Goal: Task Accomplishment & Management: Manage account settings

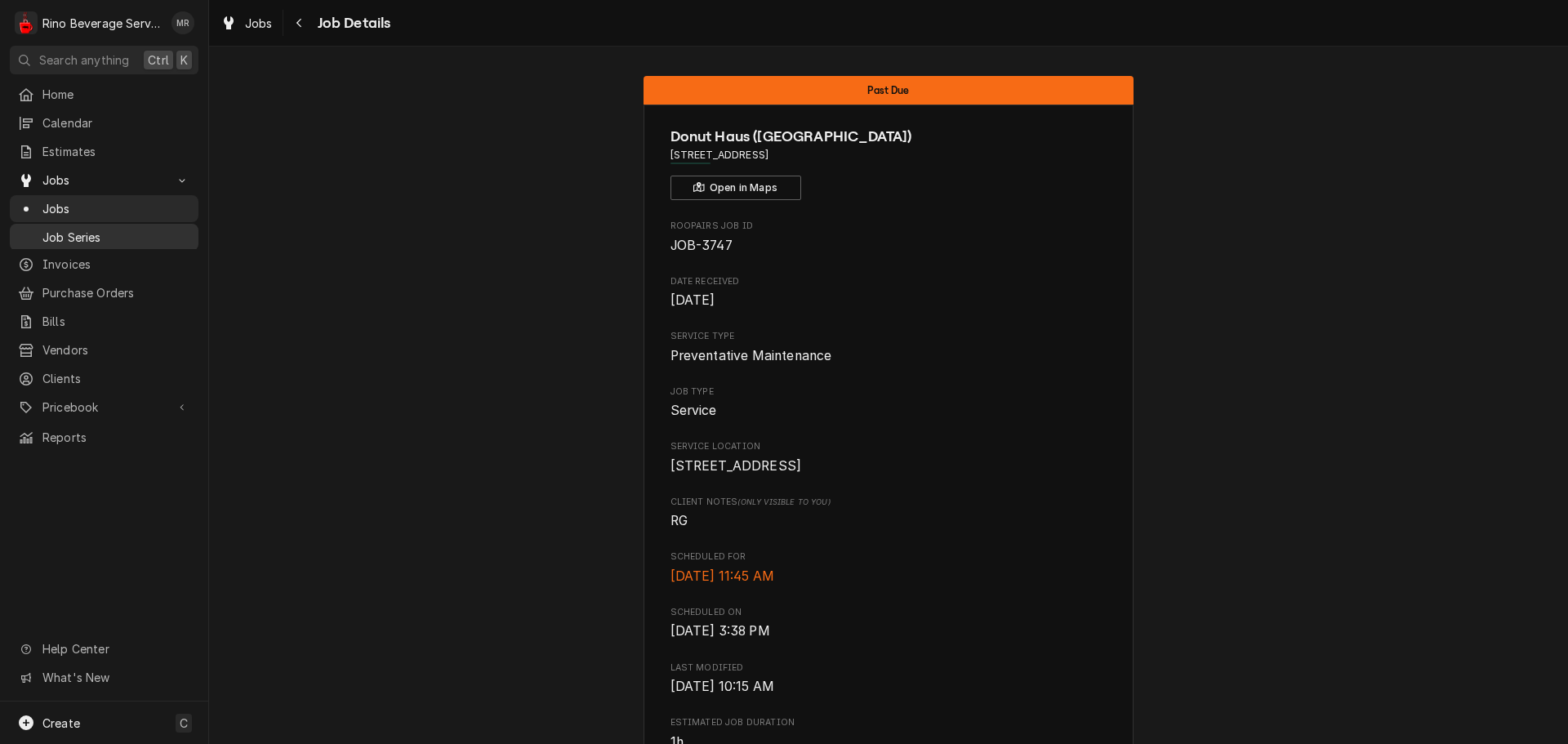
scroll to position [592, 0]
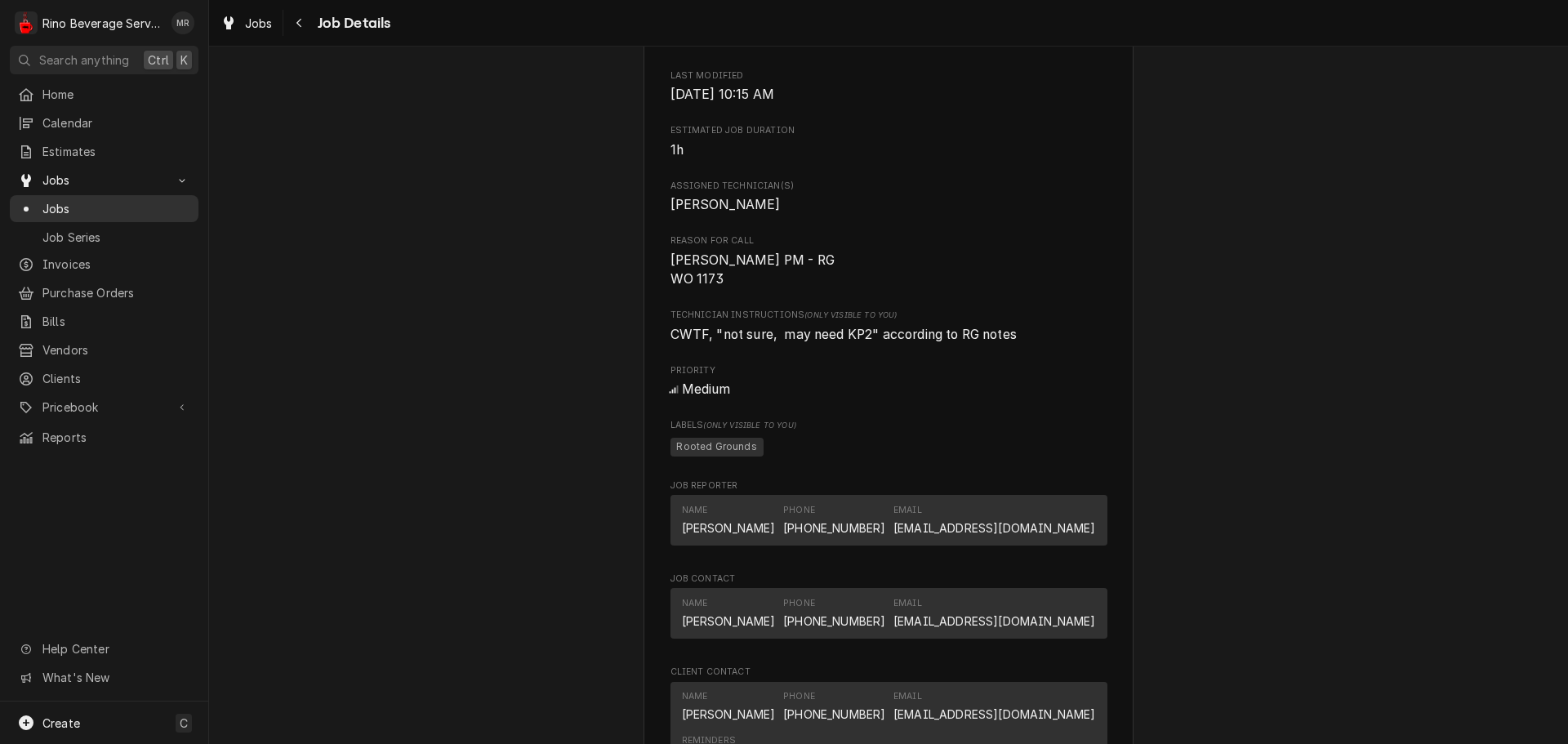
click at [94, 198] on div "Jobs" at bounding box center [105, 208] width 183 height 20
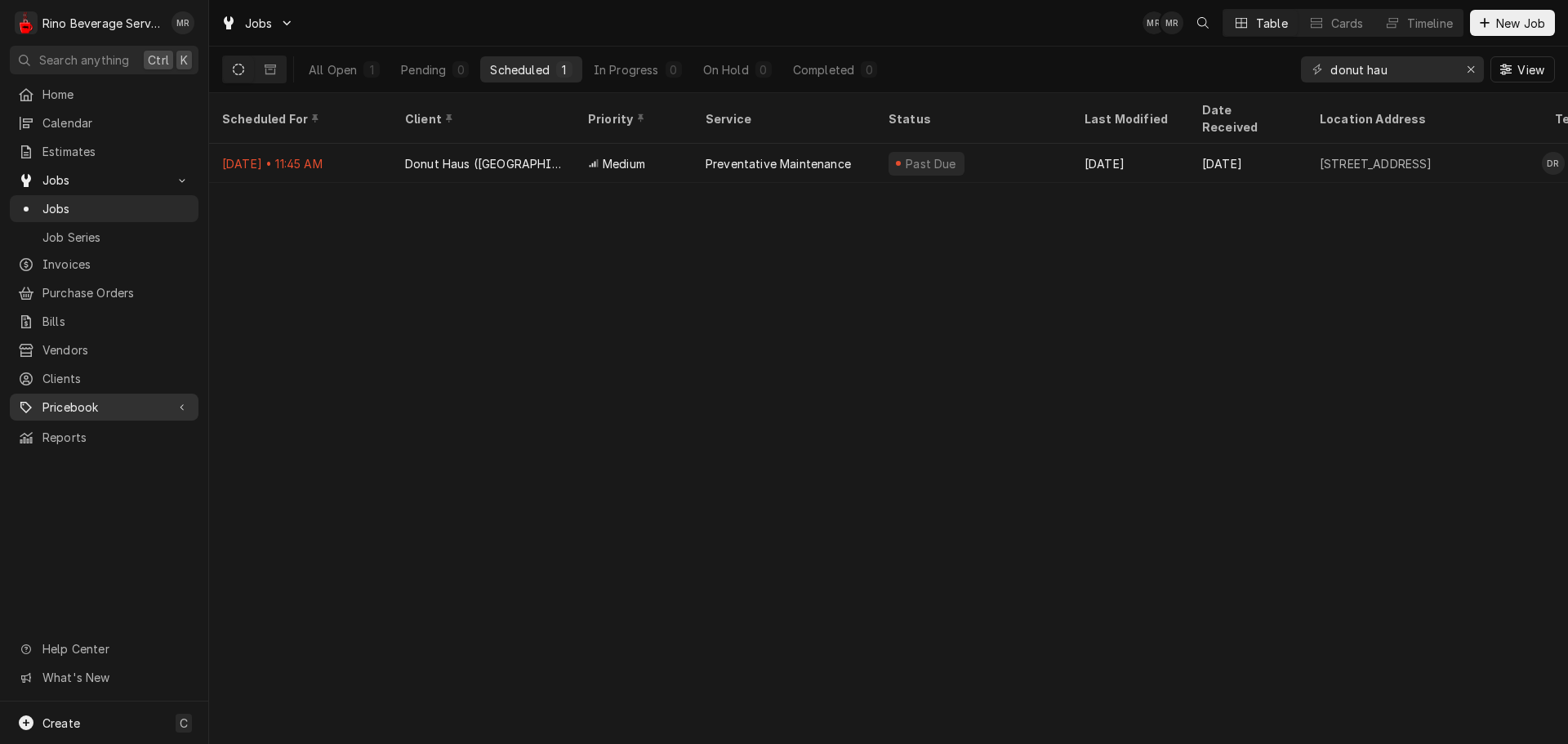
click at [61, 393] on link "Pricebook" at bounding box center [104, 407] width 188 height 27
click at [69, 455] on span "Parts & Materials" at bounding box center [116, 464] width 148 height 17
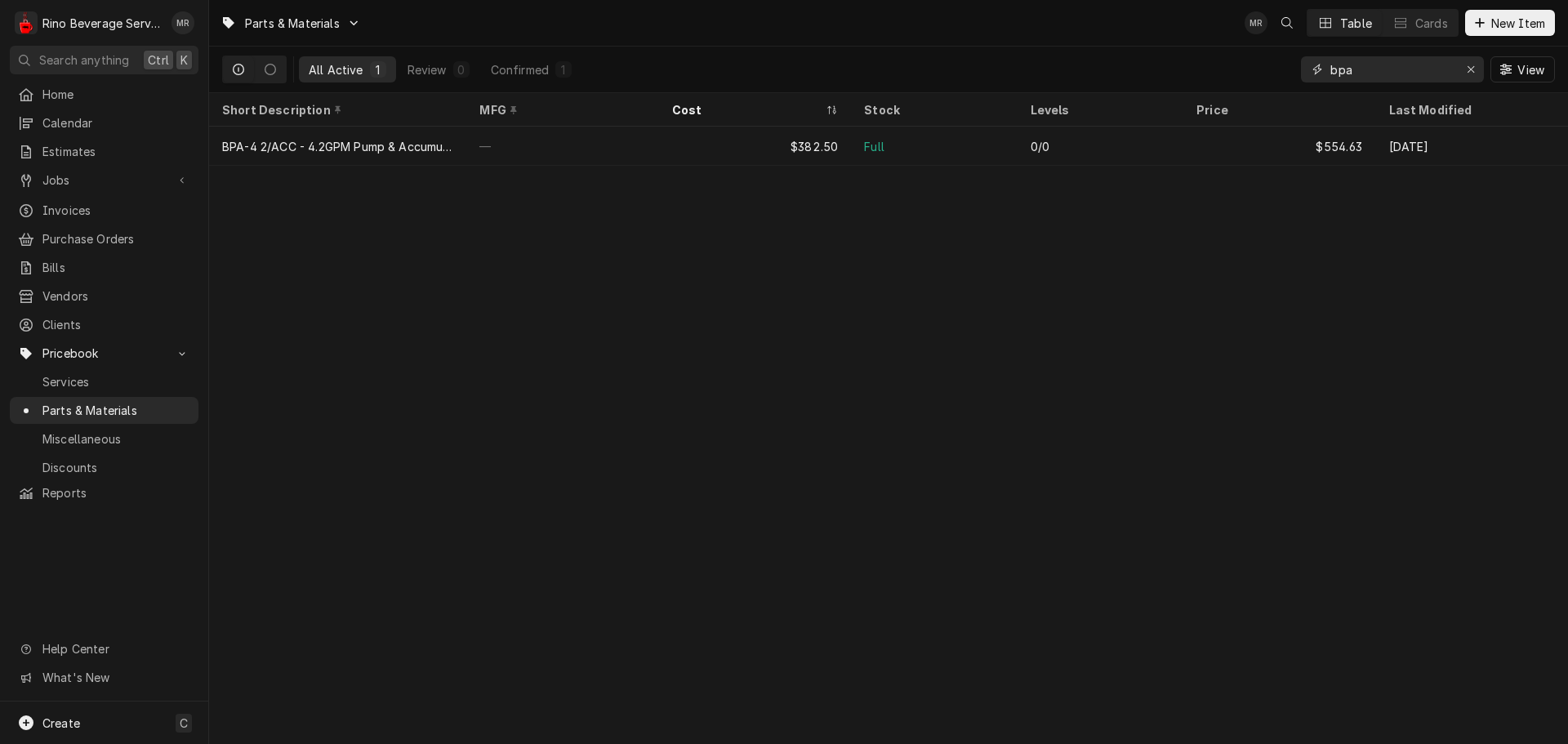
click at [1365, 57] on input "bpa" at bounding box center [1391, 69] width 122 height 26
type input "b"
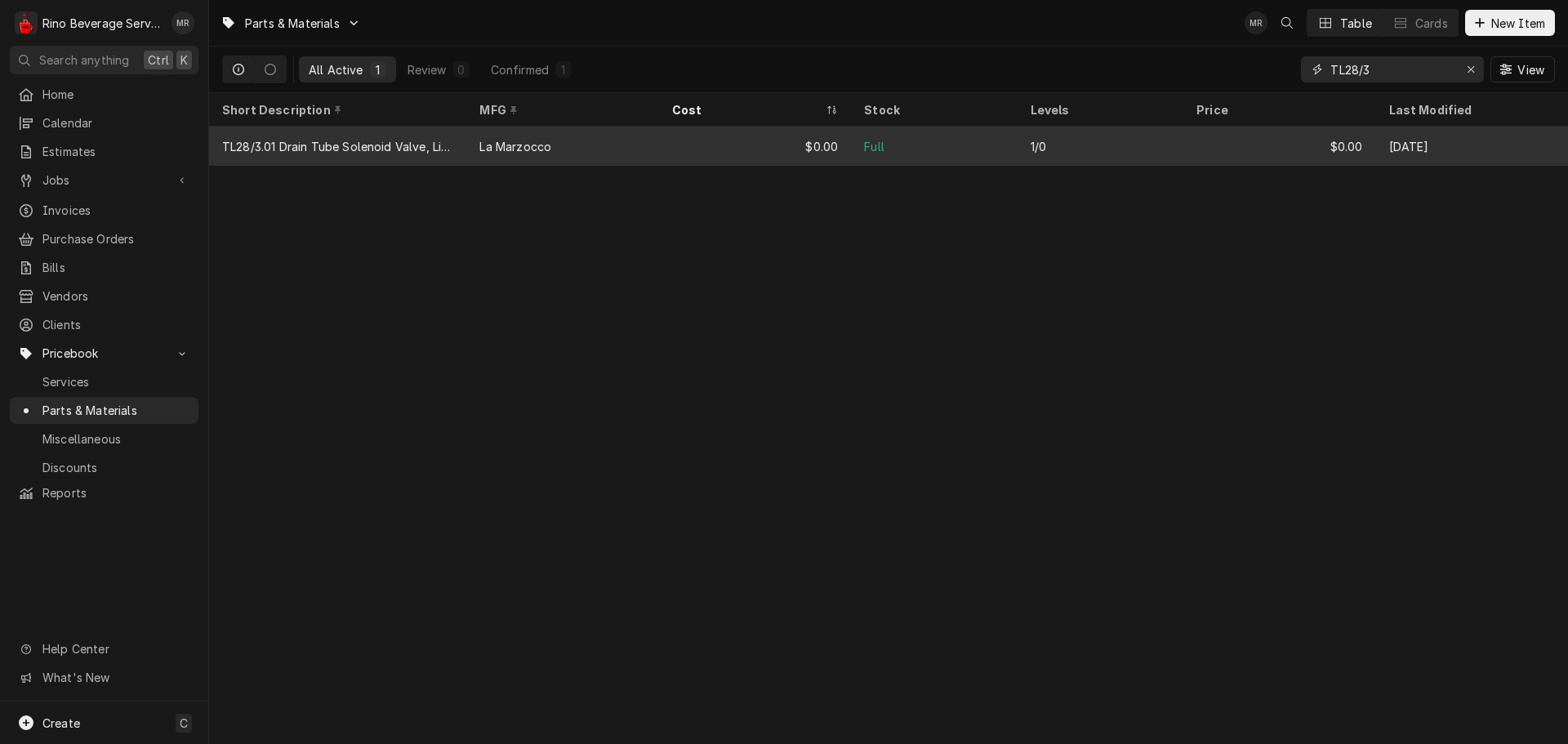
type input "TL28/3"
click at [768, 162] on div "$0.00" at bounding box center [754, 146] width 192 height 39
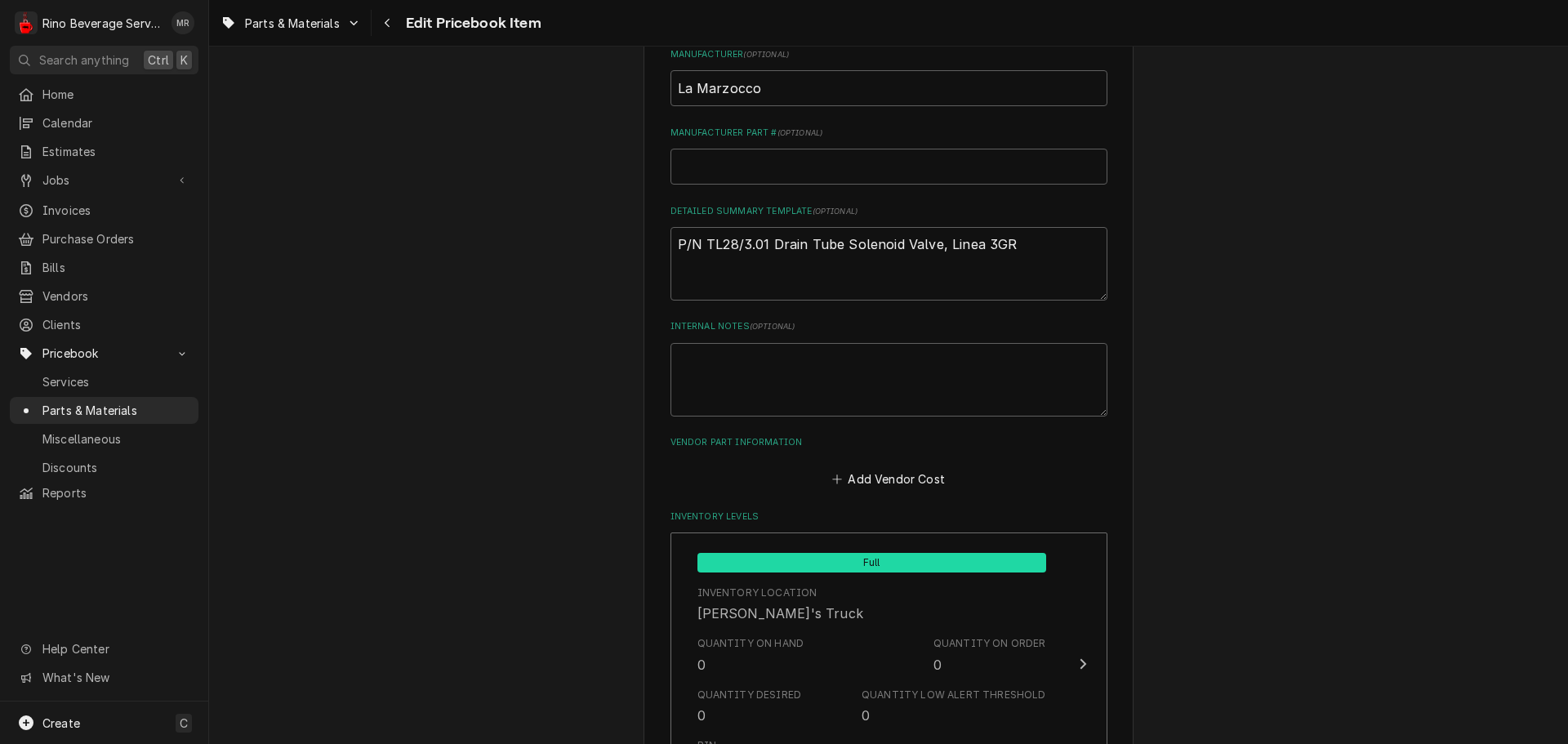
scroll to position [150, 0]
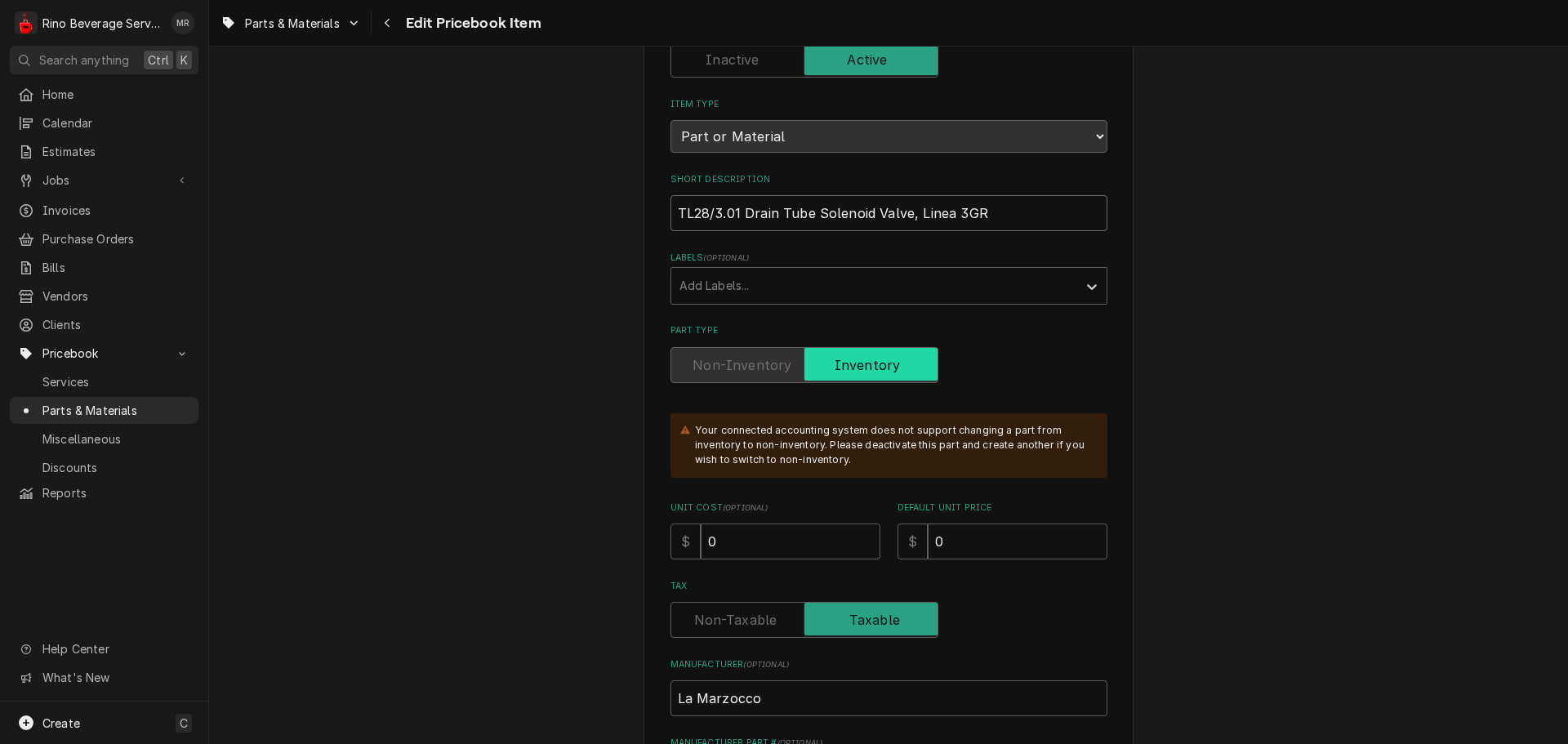
click at [737, 216] on input "TL28/3.01 Drain Tube Solenoid Valve, Linea 3GR" at bounding box center [889, 213] width 437 height 36
type textarea "x"
type input "TL28/3.01 -Drain Tube Solenoid Valve, Linea 3GR"
type textarea "x"
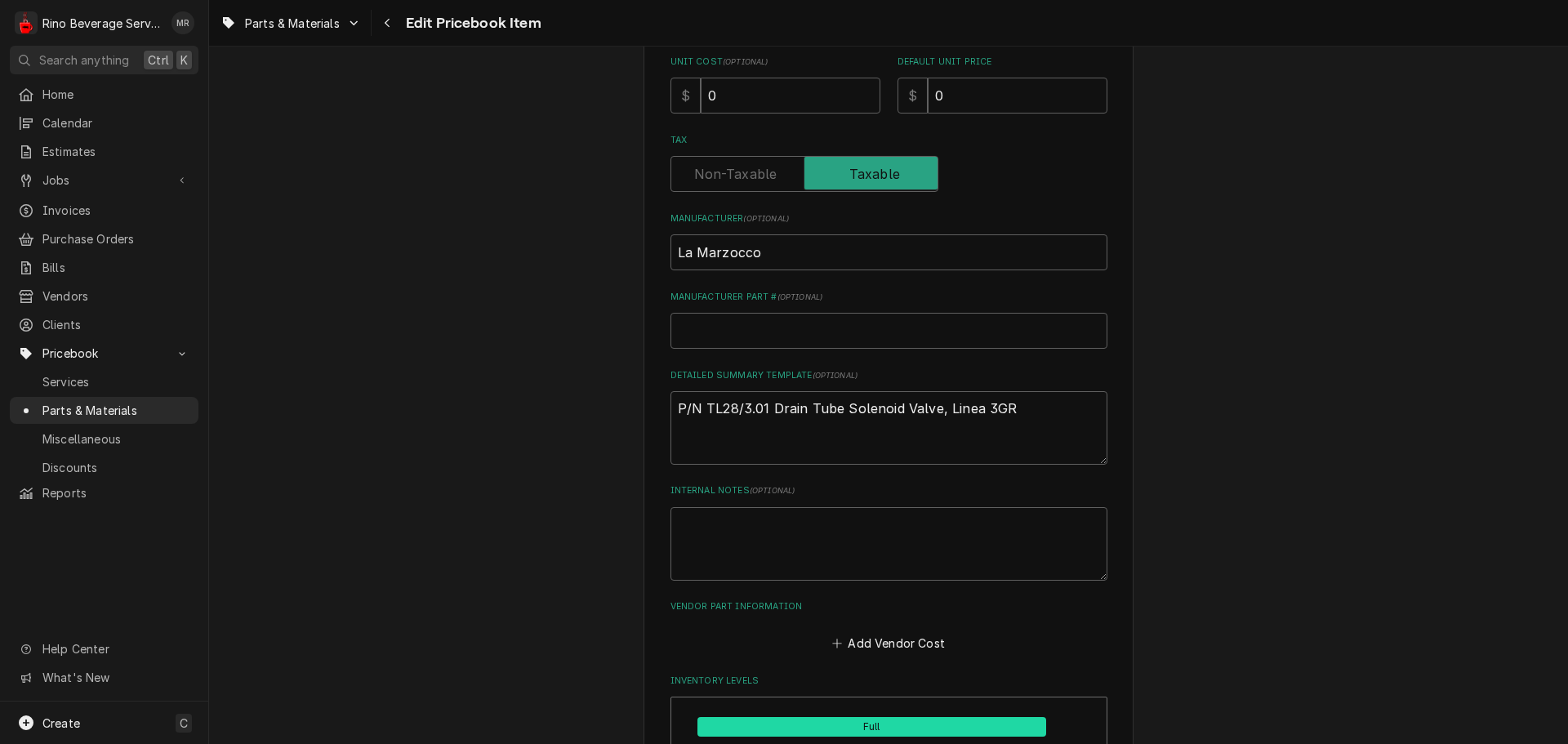
scroll to position [639, 0]
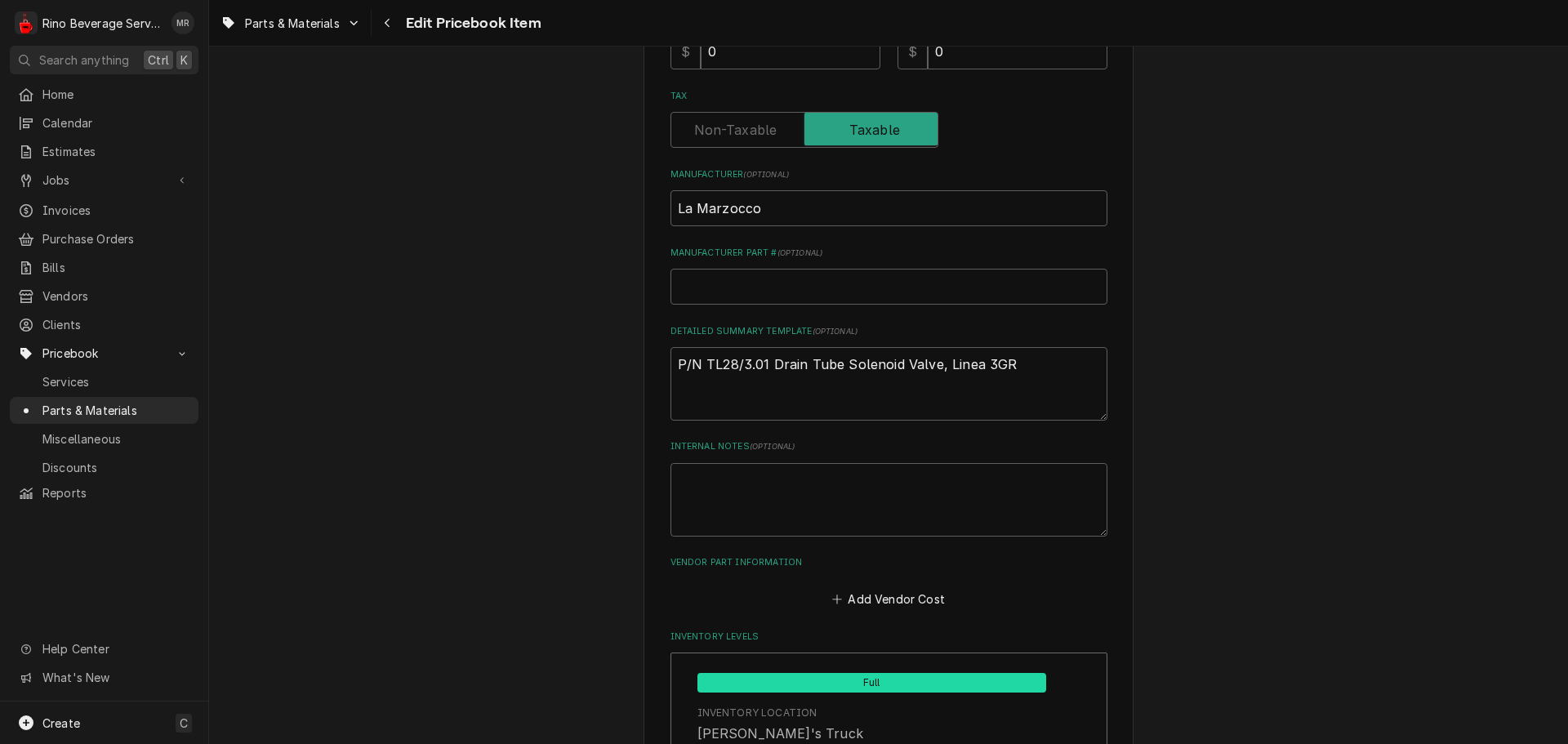
type input "TL28/3.01 - Drain Tube Solenoid Valve, Linea 3GR"
click at [790, 54] on input "0" at bounding box center [790, 51] width 180 height 36
type textarea "x"
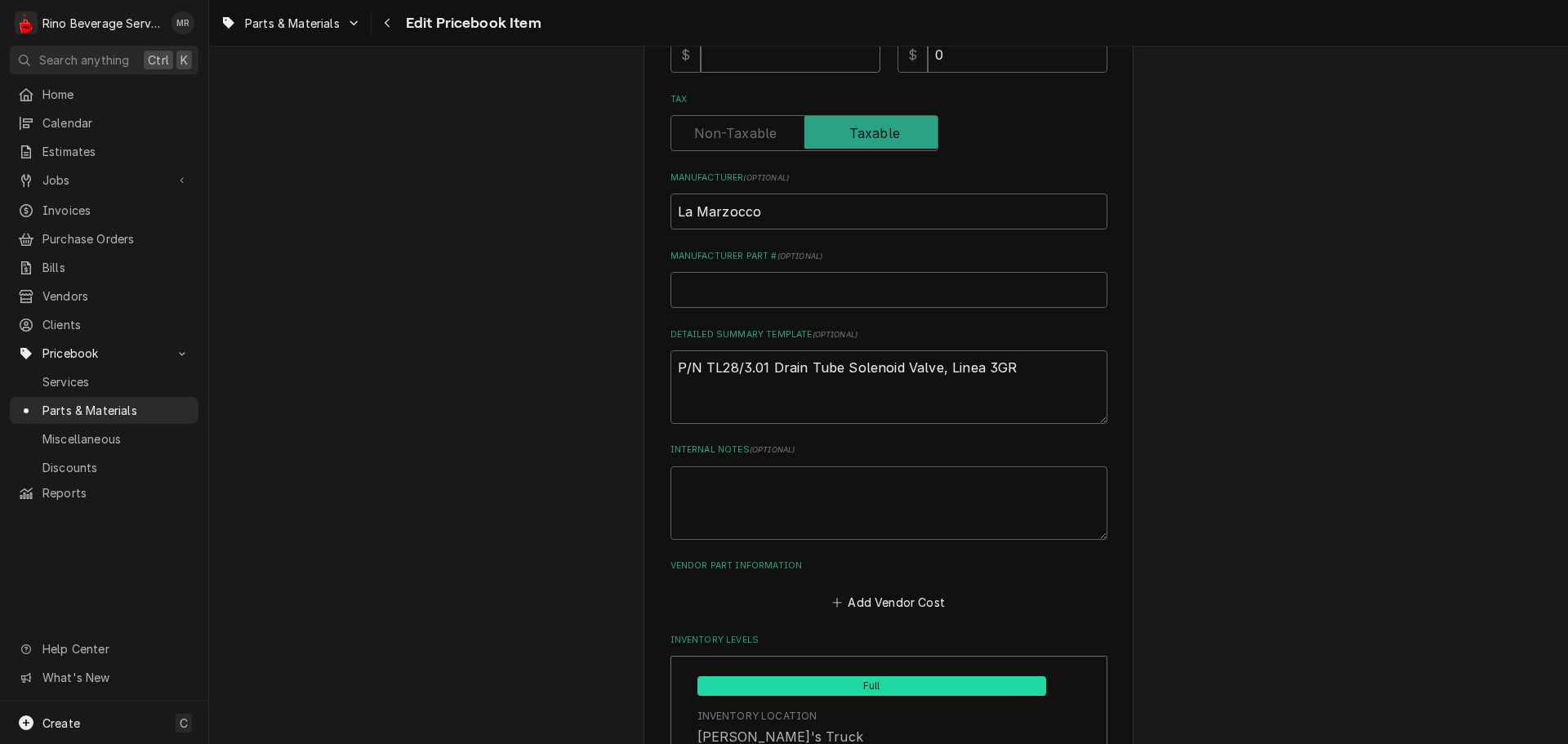
type textarea "x"
type input "7"
type textarea "x"
type input "77"
type textarea "x"
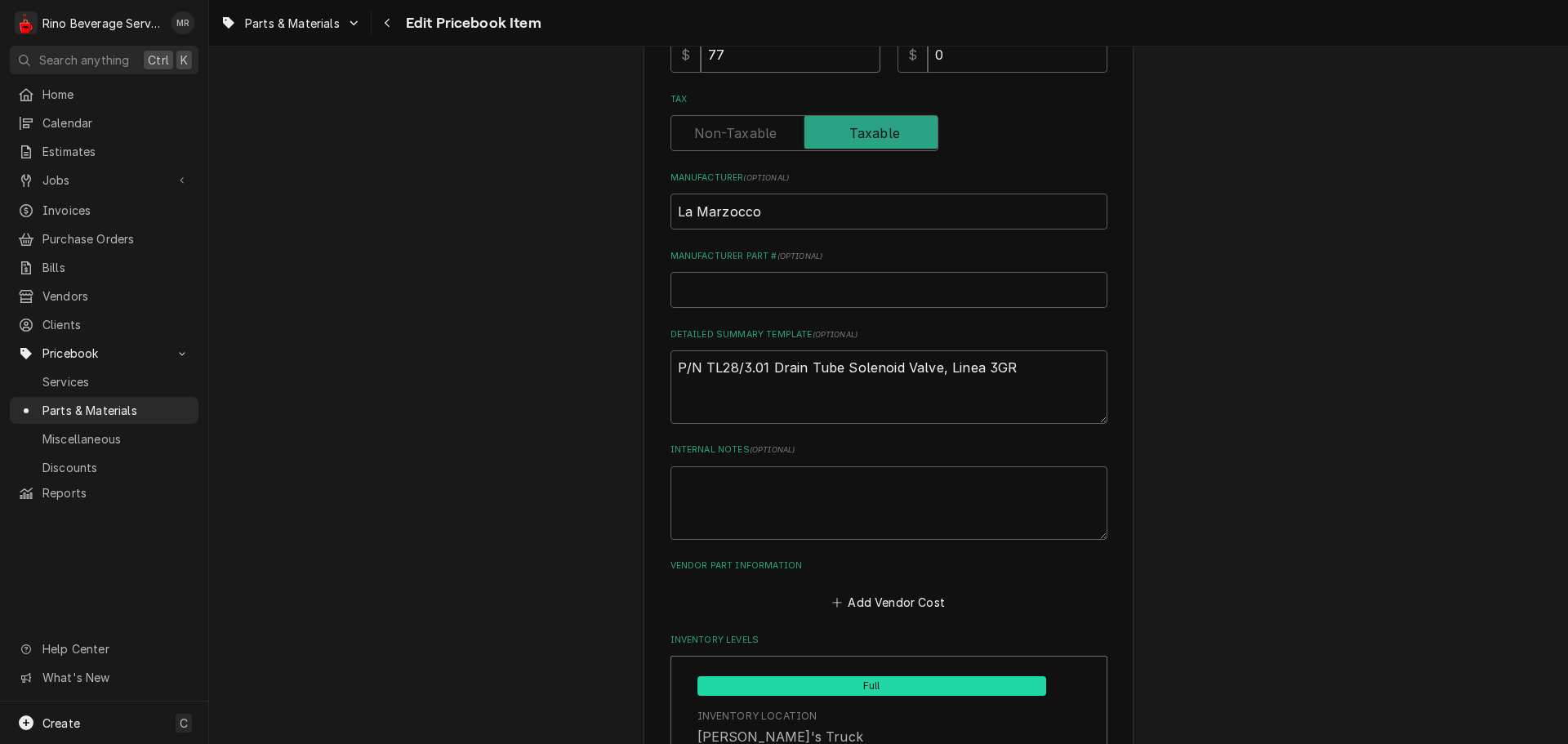
type input "77.9"
type textarea "x"
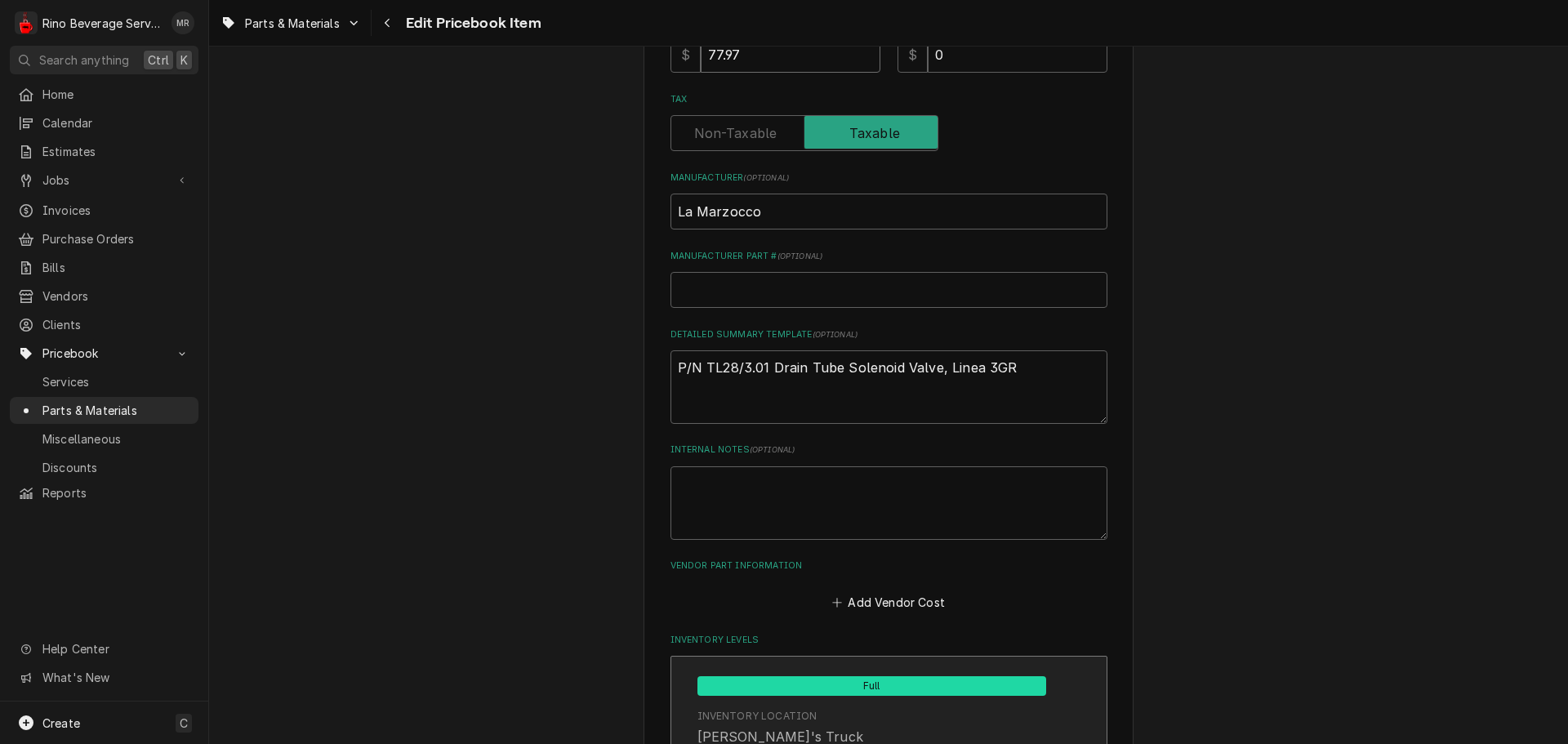
type input "77.97"
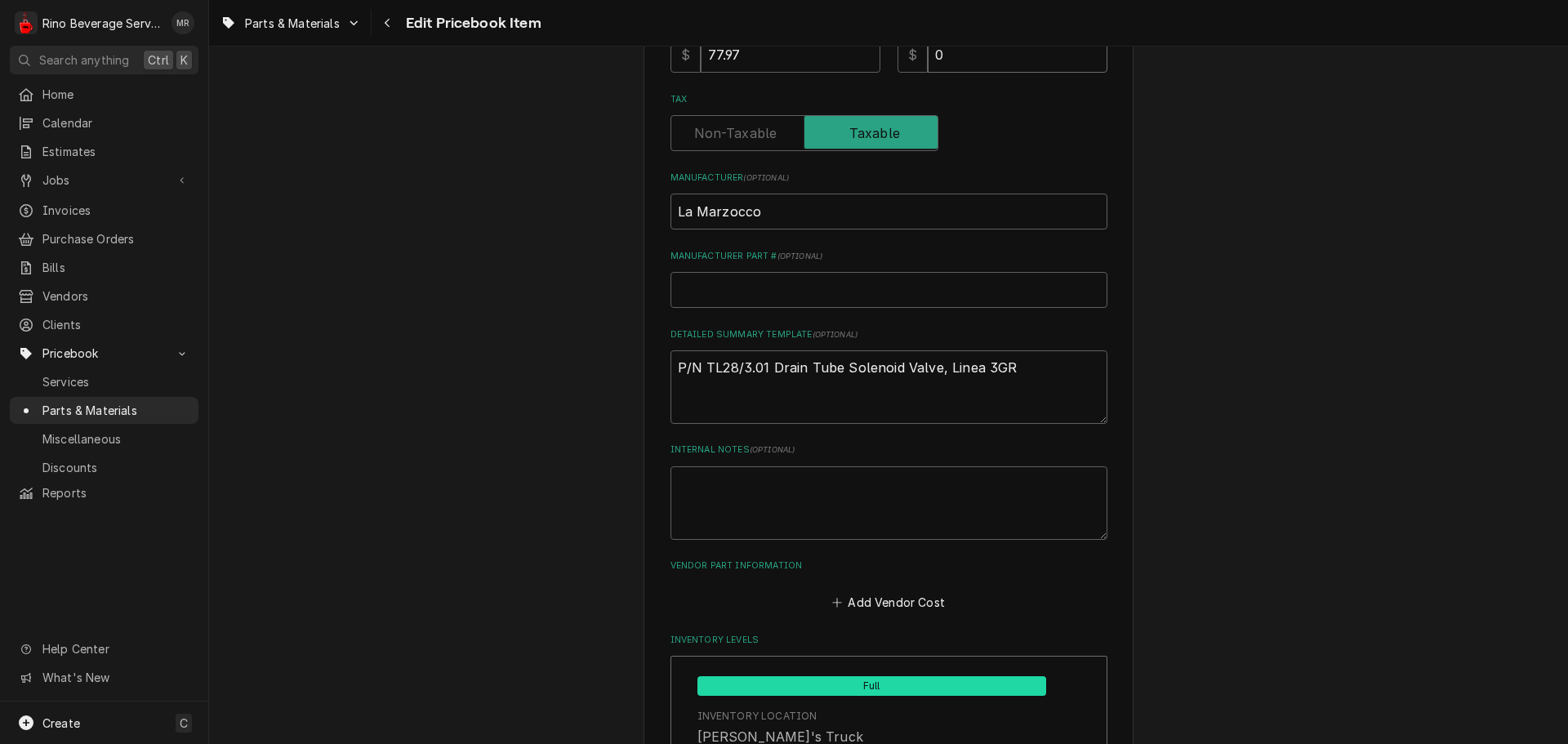
click at [969, 64] on input "0" at bounding box center [1017, 54] width 180 height 36
type textarea "x"
type input "01"
type textarea "x"
type input "015"
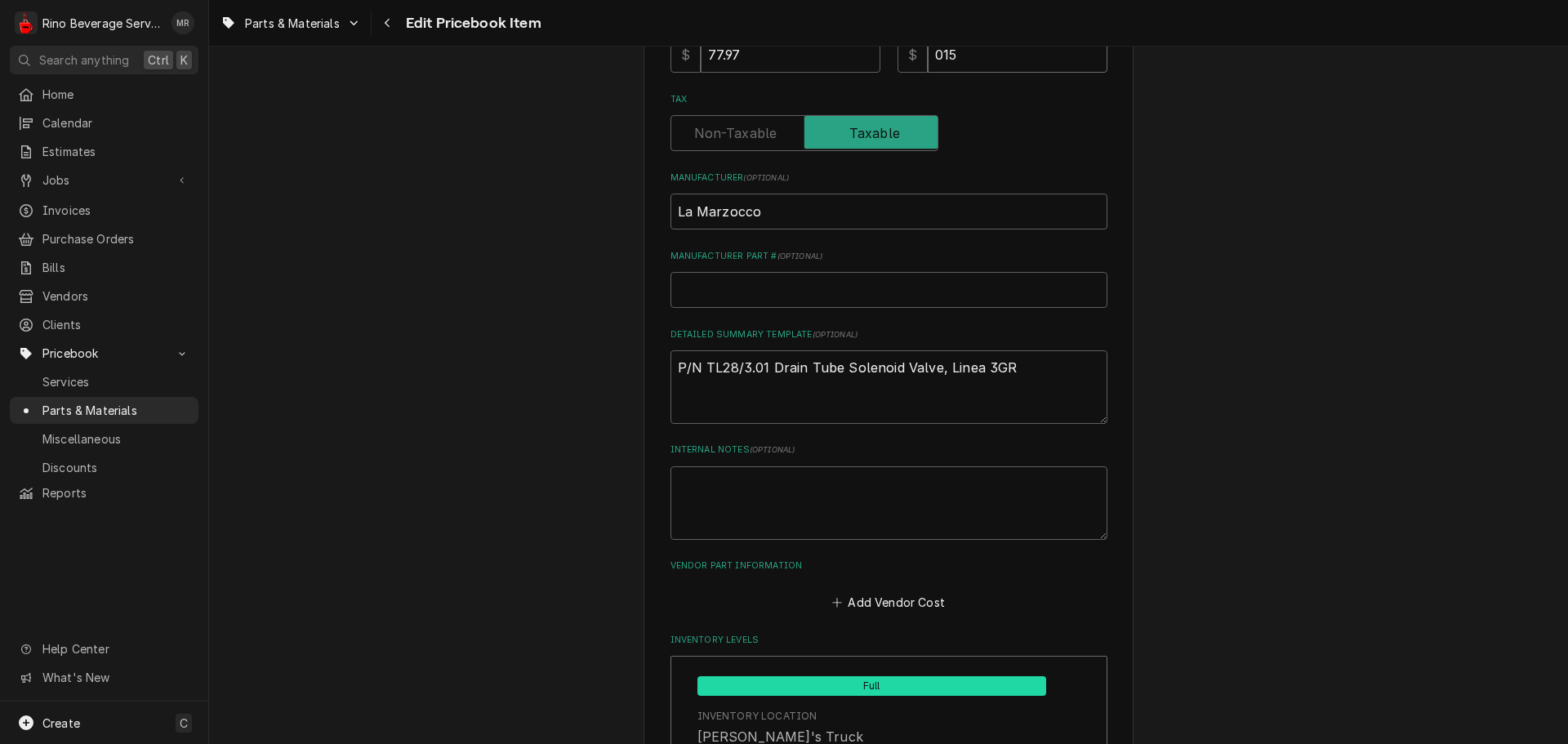
type textarea "x"
type input "0155"
type textarea "x"
type input "0155.9"
type textarea "x"
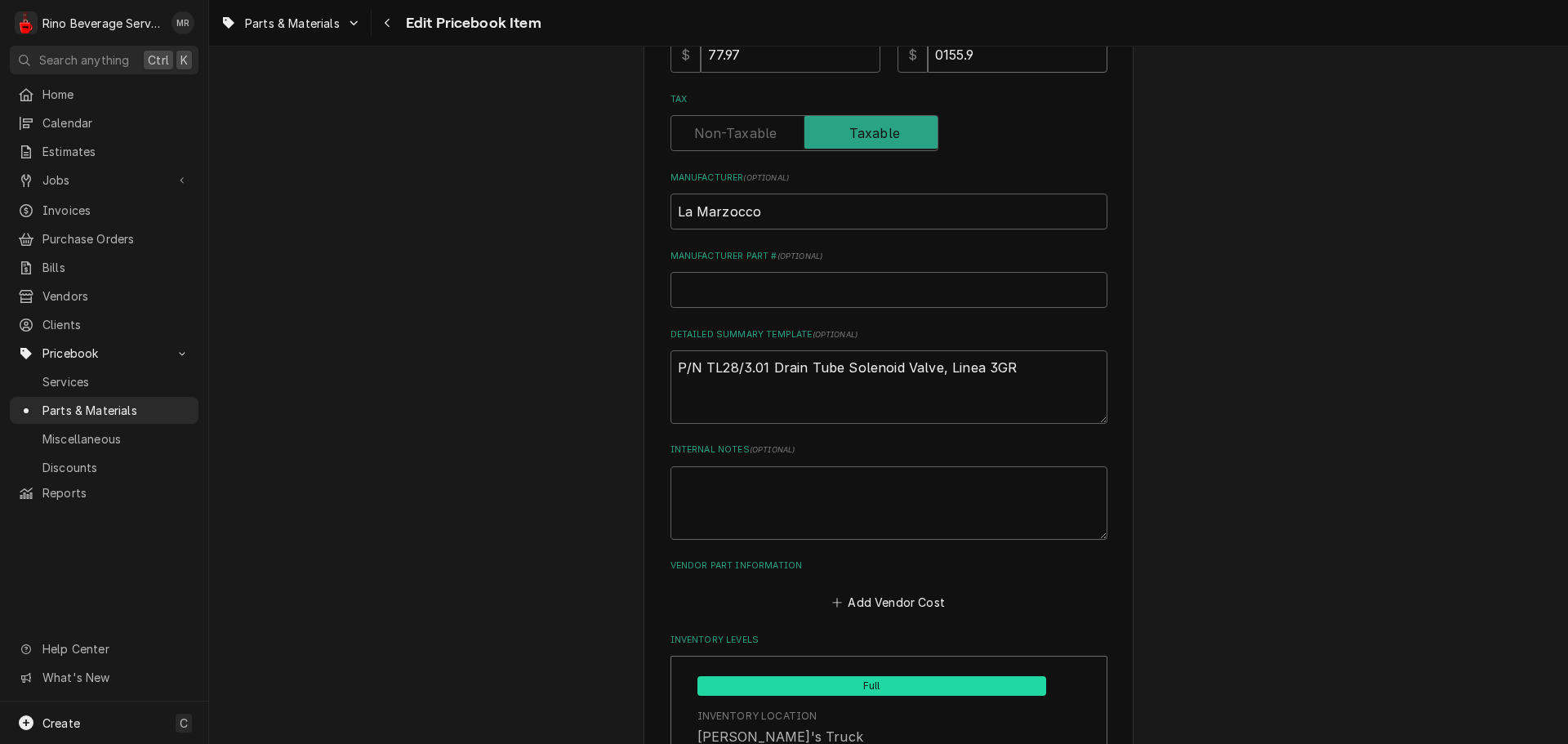
type input "0155.94"
type textarea "x"
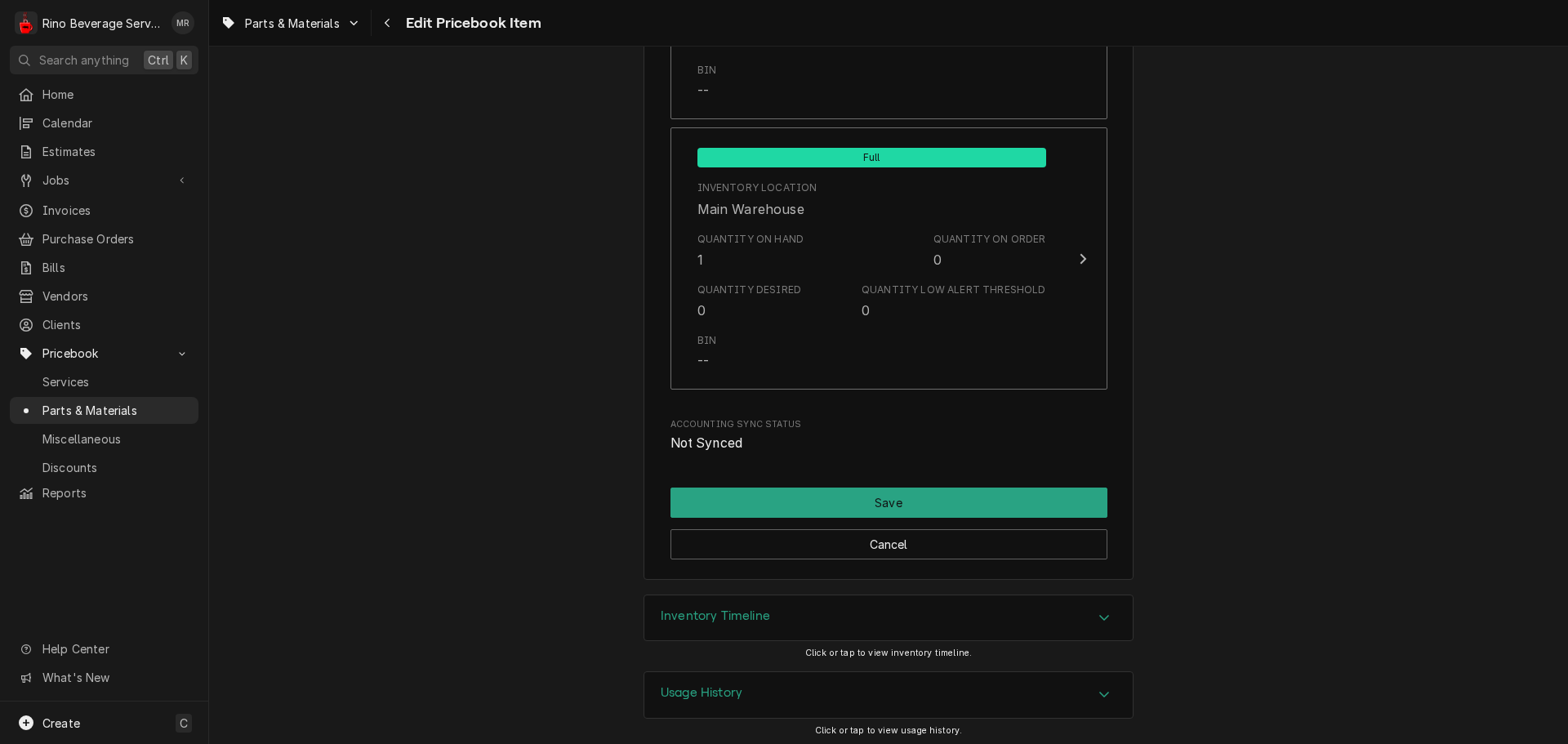
scroll to position [1979, 0]
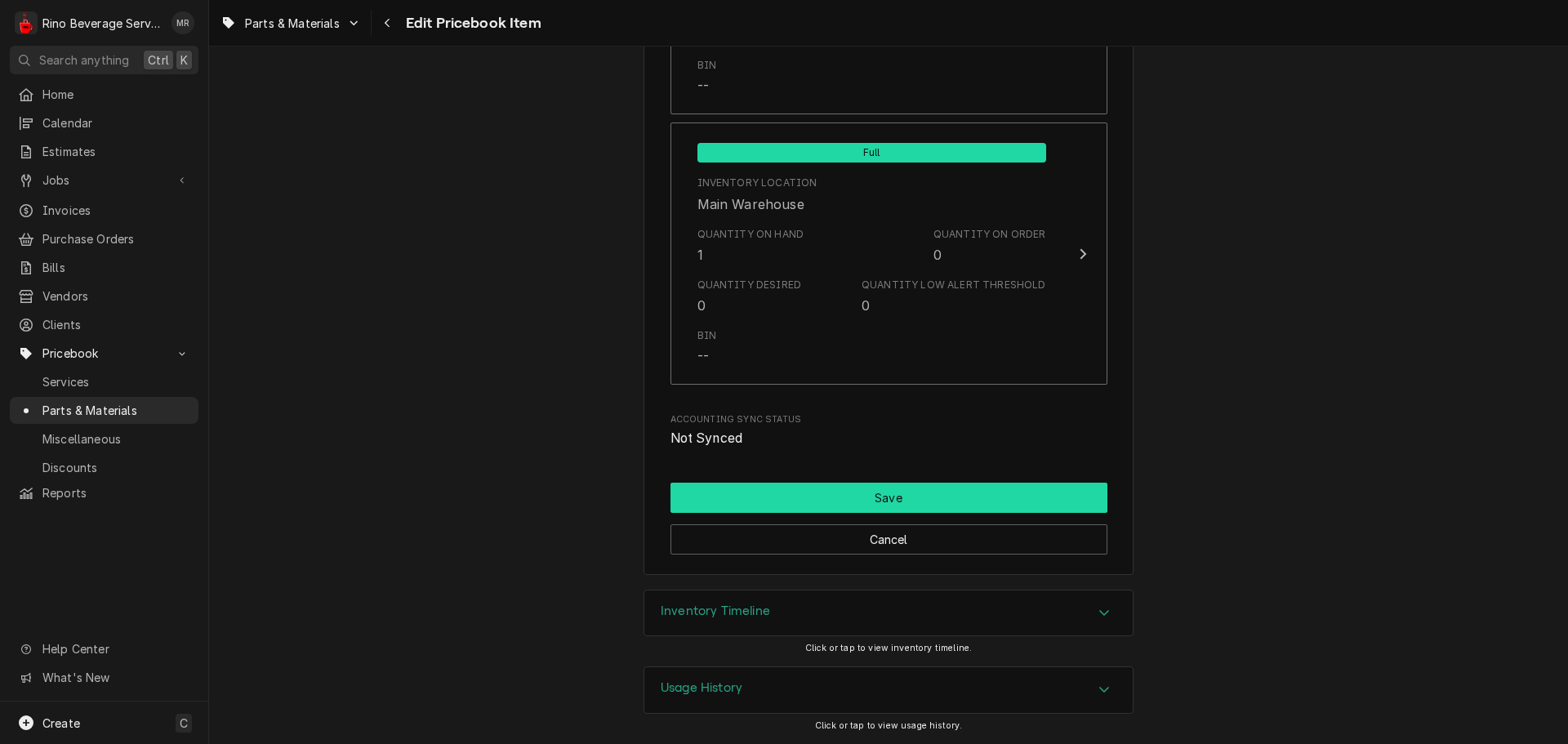
type input "155.94"
click at [1035, 503] on button "Save" at bounding box center [889, 498] width 437 height 30
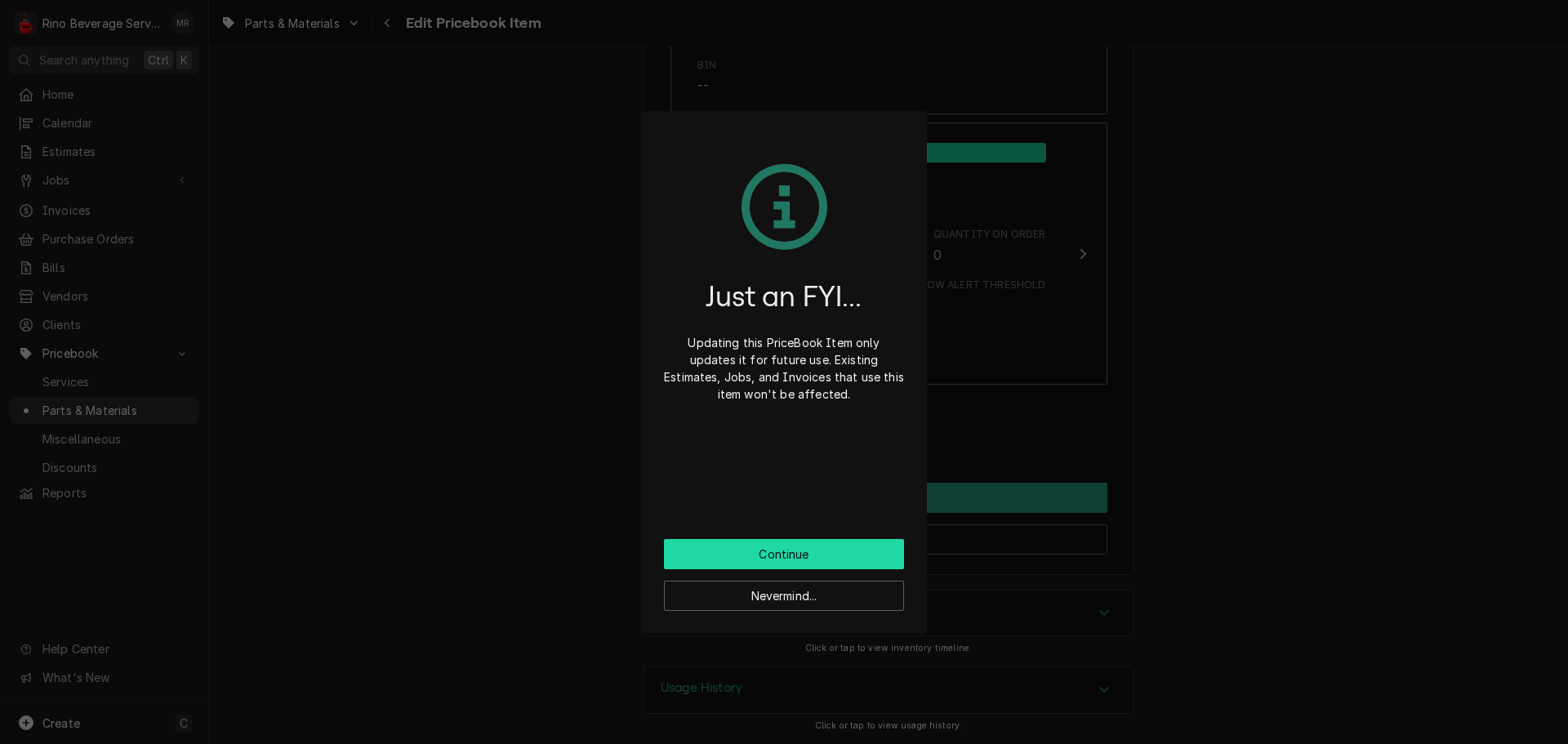
click at [723, 547] on button "Continue" at bounding box center [784, 554] width 240 height 30
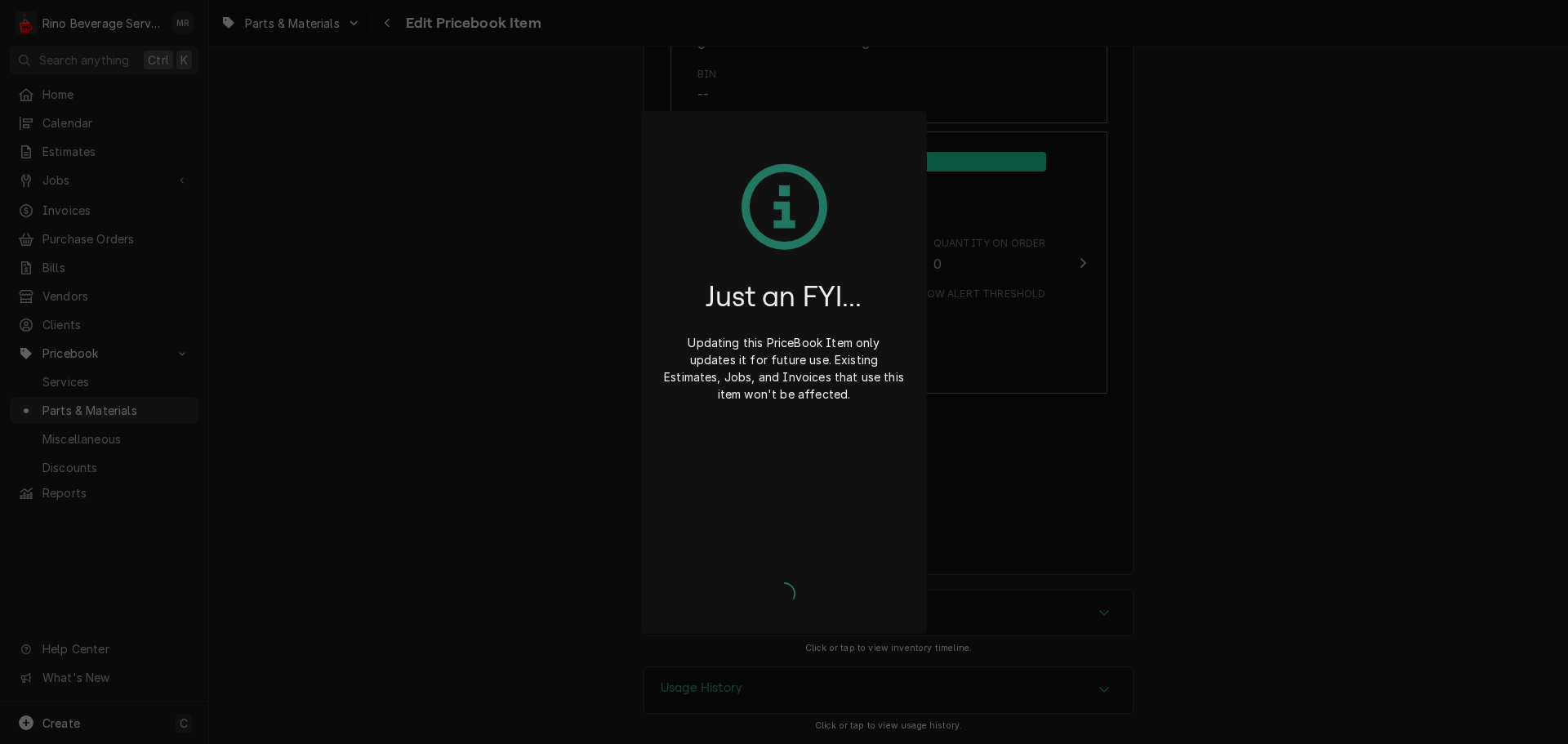
type textarea "x"
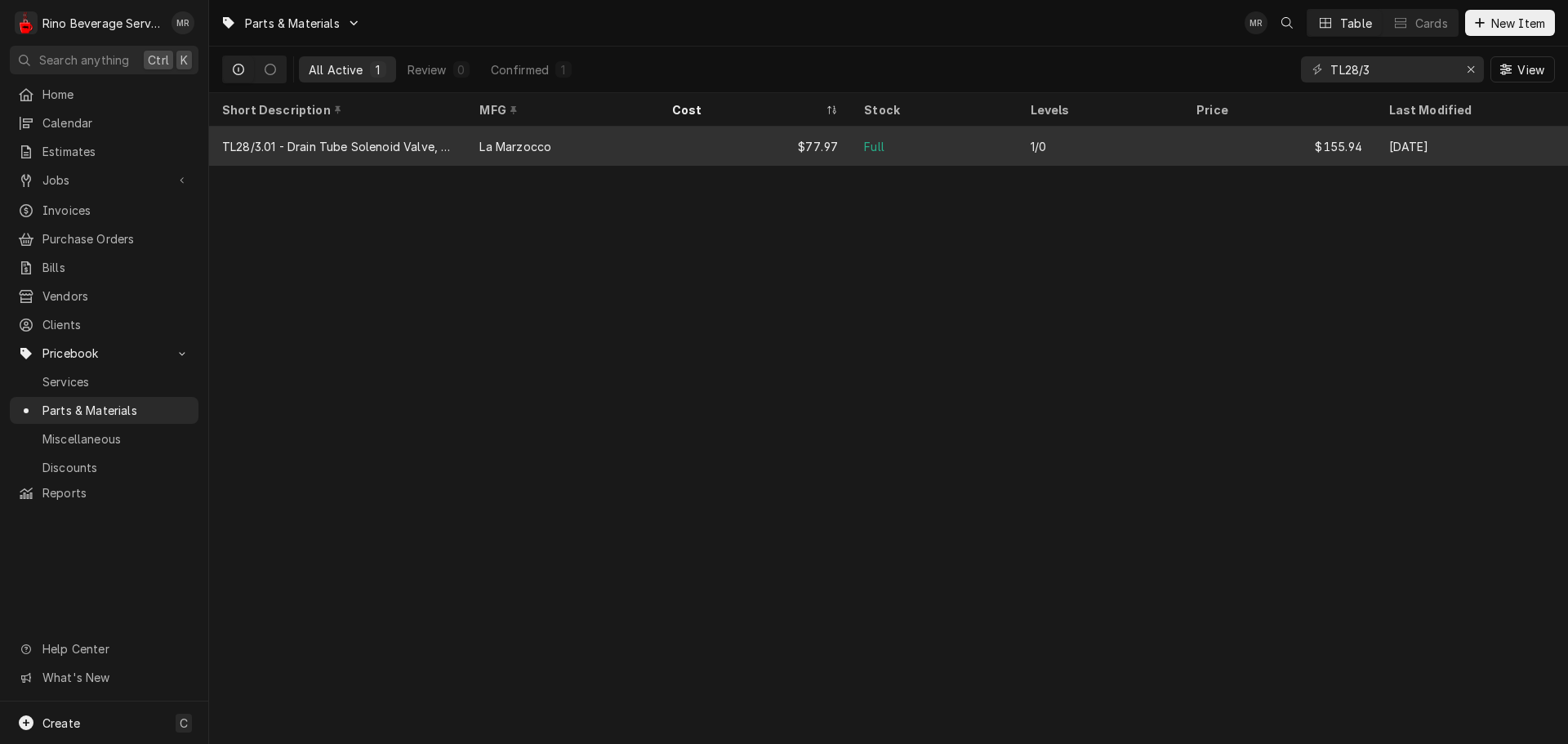
click at [773, 162] on tr "TL28/3.01 - Drain Tube Solenoid Valve, Linea 3GR La Marzocco $77.97 Full 1/0 $1…" at bounding box center [888, 146] width 1359 height 39
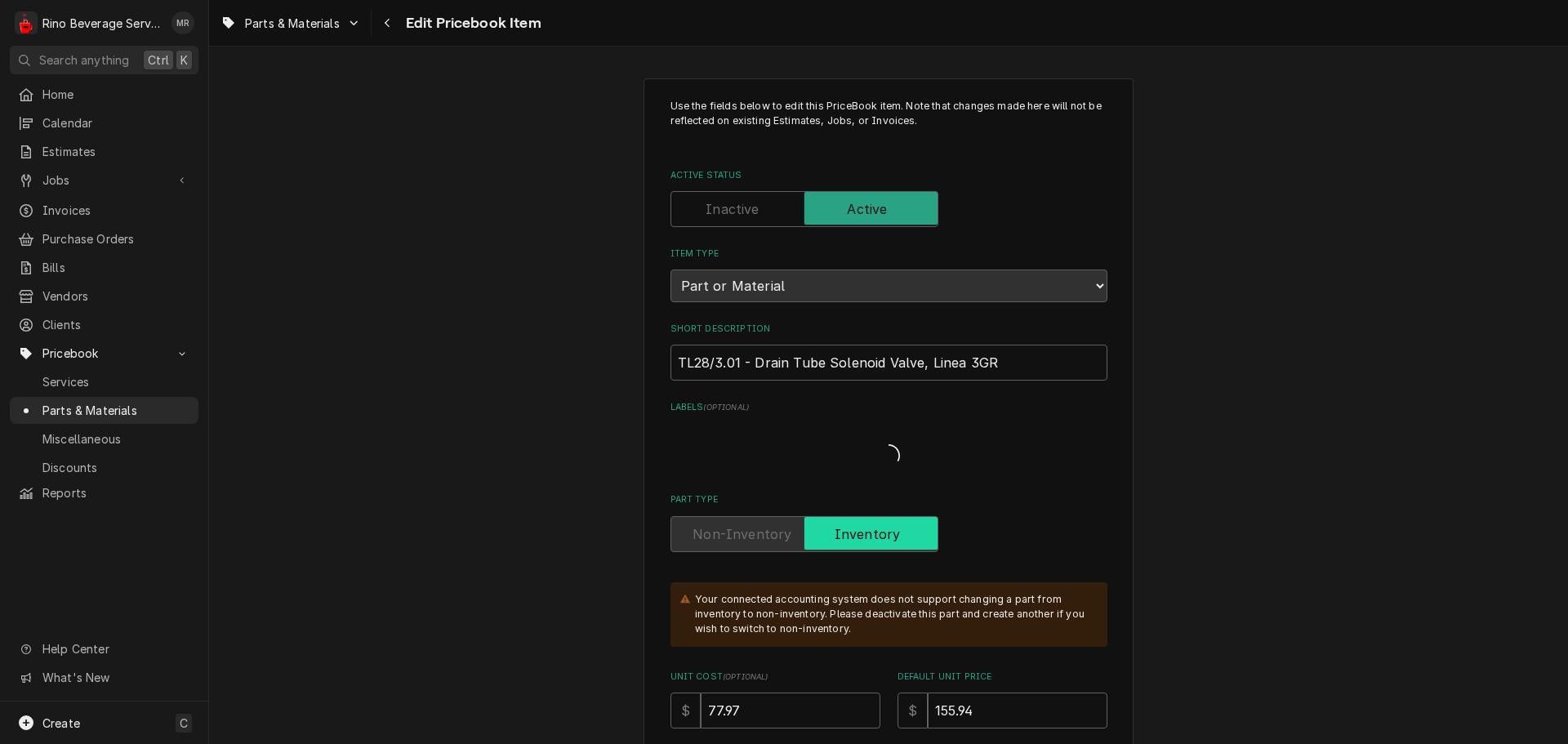
type textarea "x"
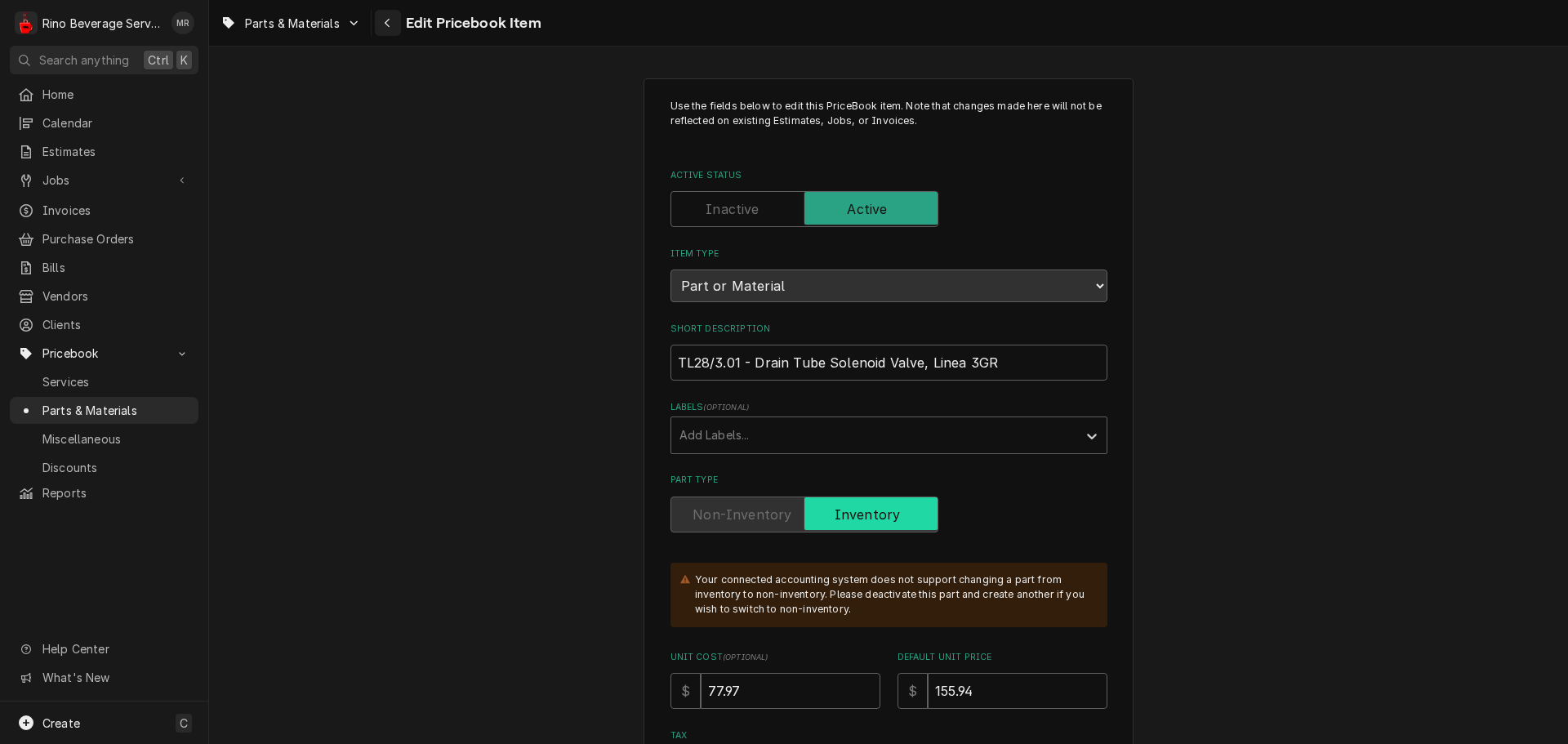
click at [380, 23] on div "Navigate back" at bounding box center [388, 23] width 17 height 17
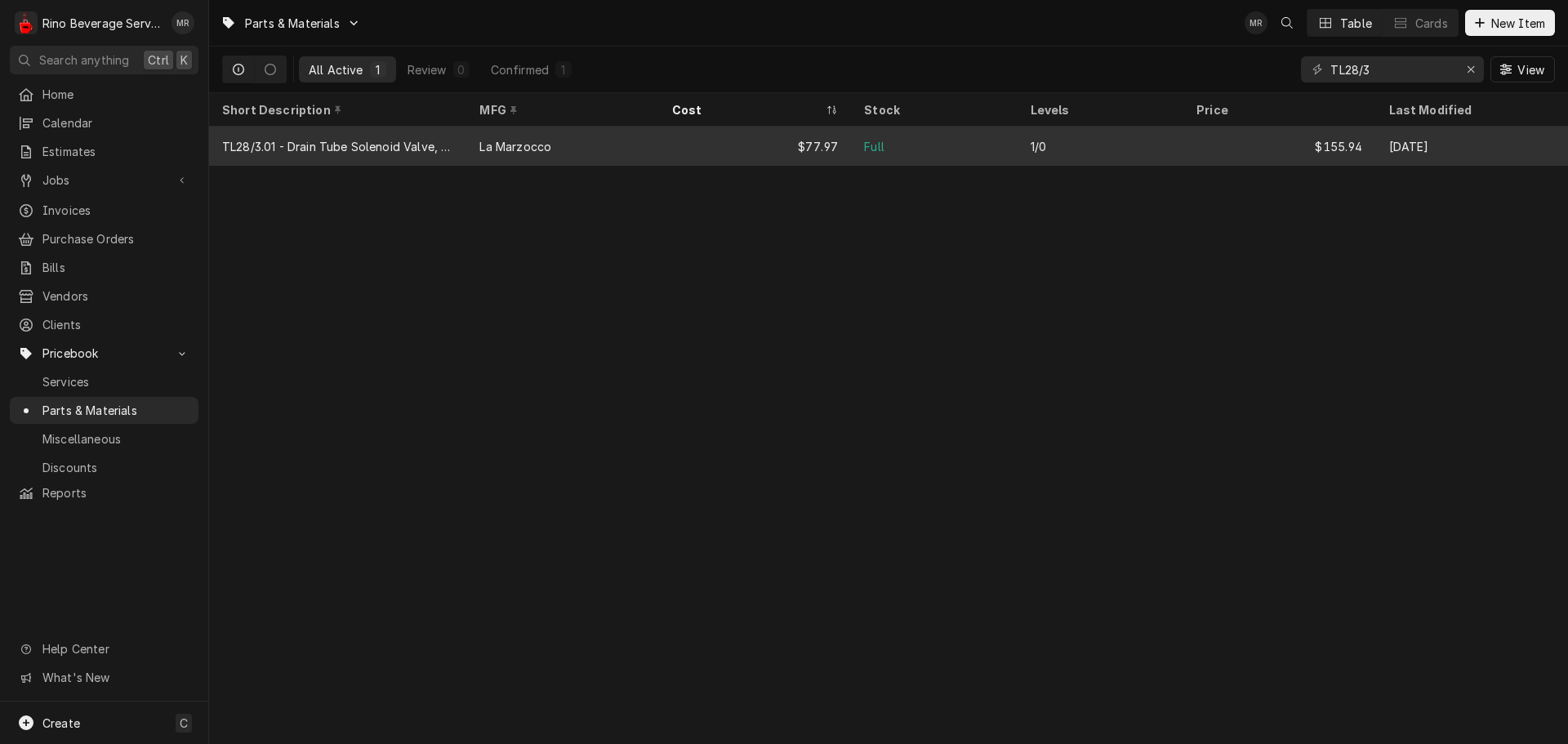
click at [226, 140] on div "TL28/3.01 - Drain Tube Solenoid Valve, Linea 3GR" at bounding box center [337, 146] width 231 height 17
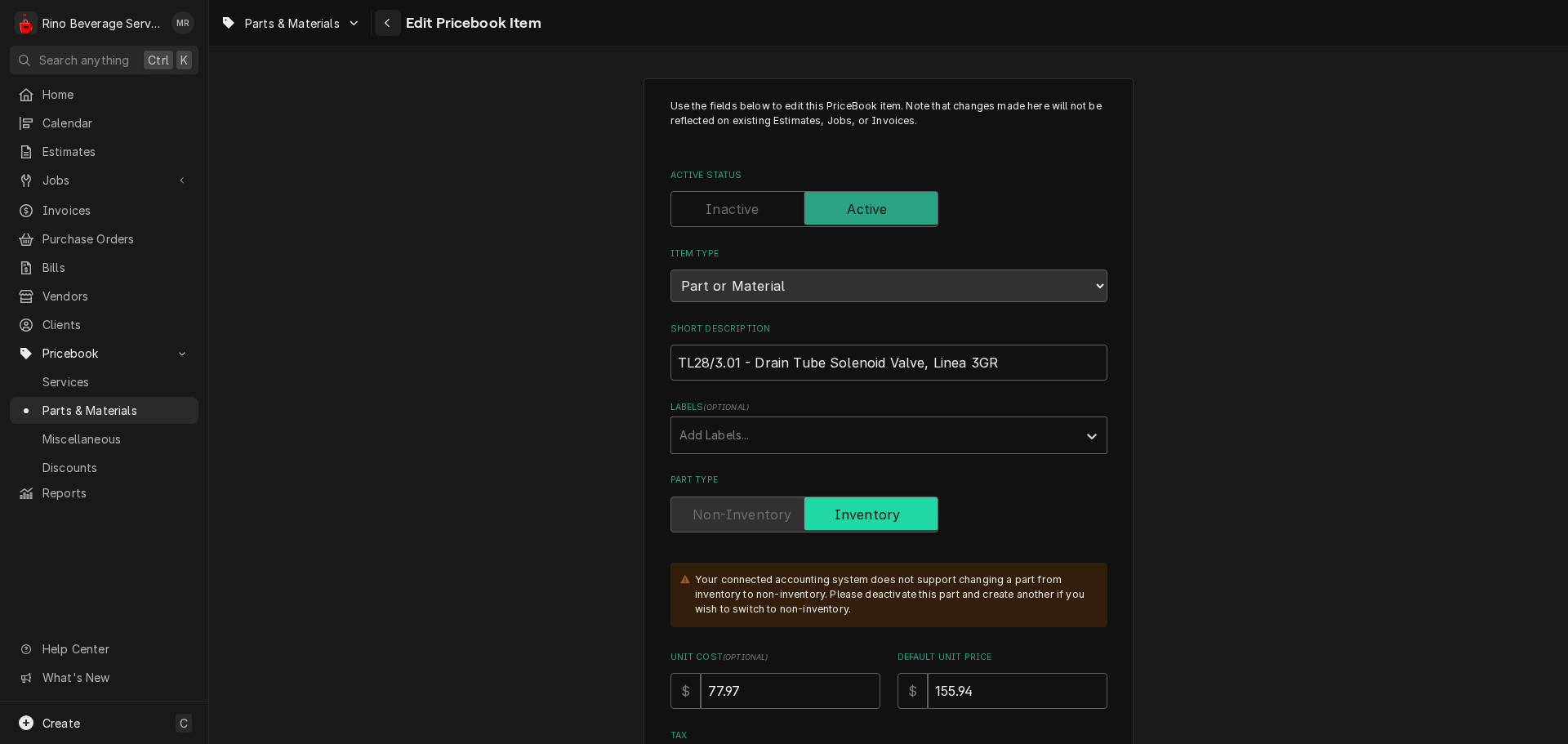
click at [397, 25] on button "Navigate back" at bounding box center [388, 23] width 26 height 26
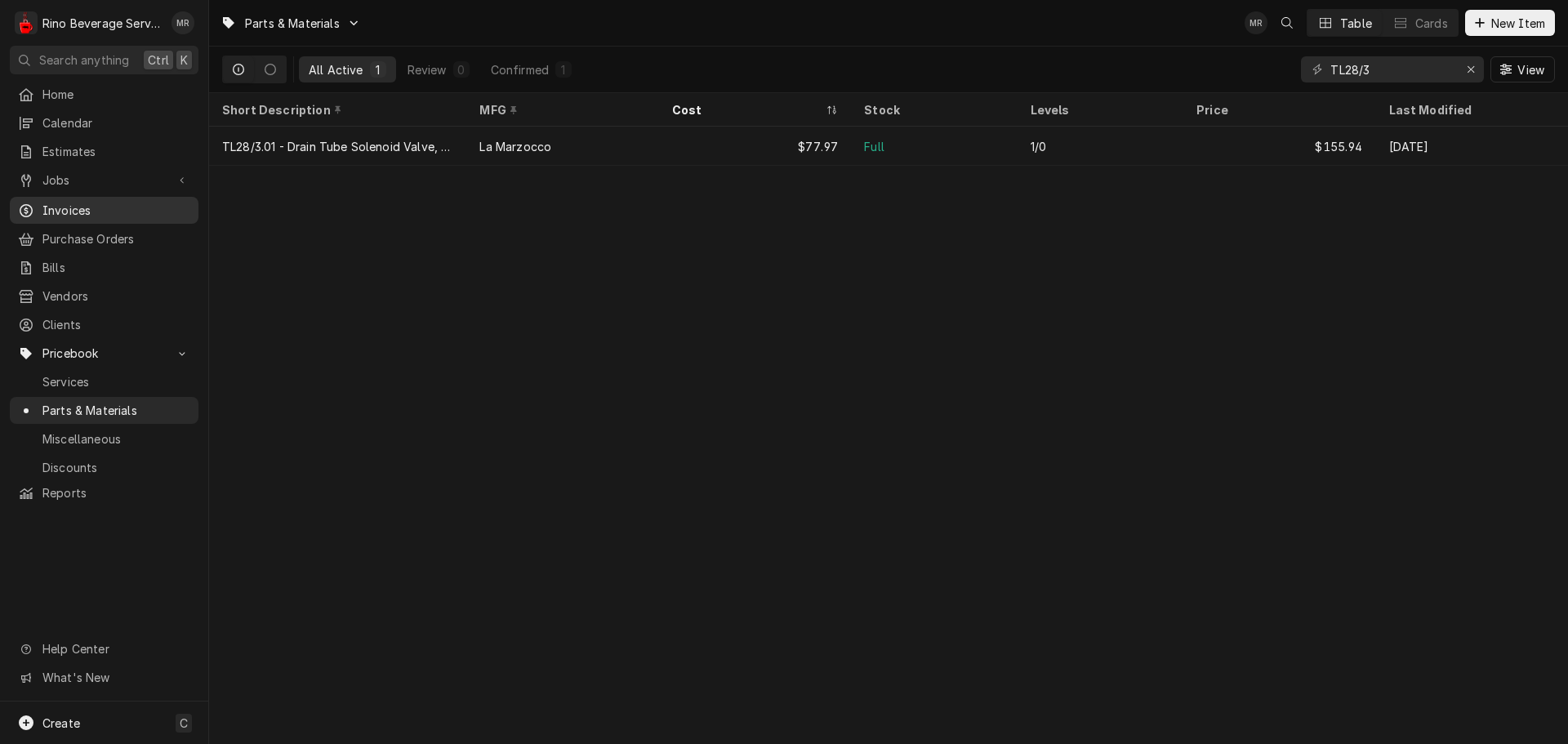
click at [60, 203] on span "Invoices" at bounding box center [116, 210] width 148 height 17
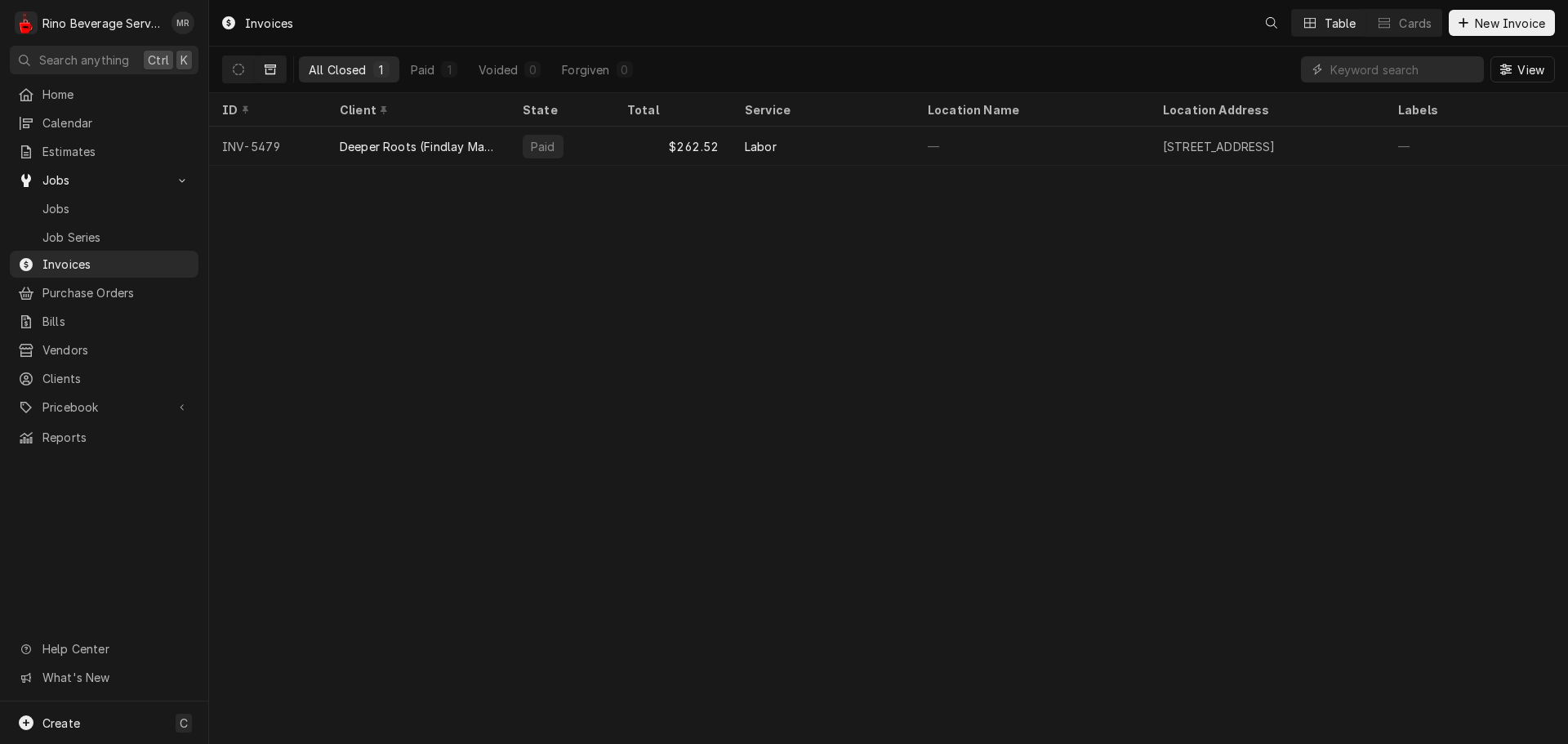
click at [69, 182] on span "Jobs" at bounding box center [104, 180] width 123 height 17
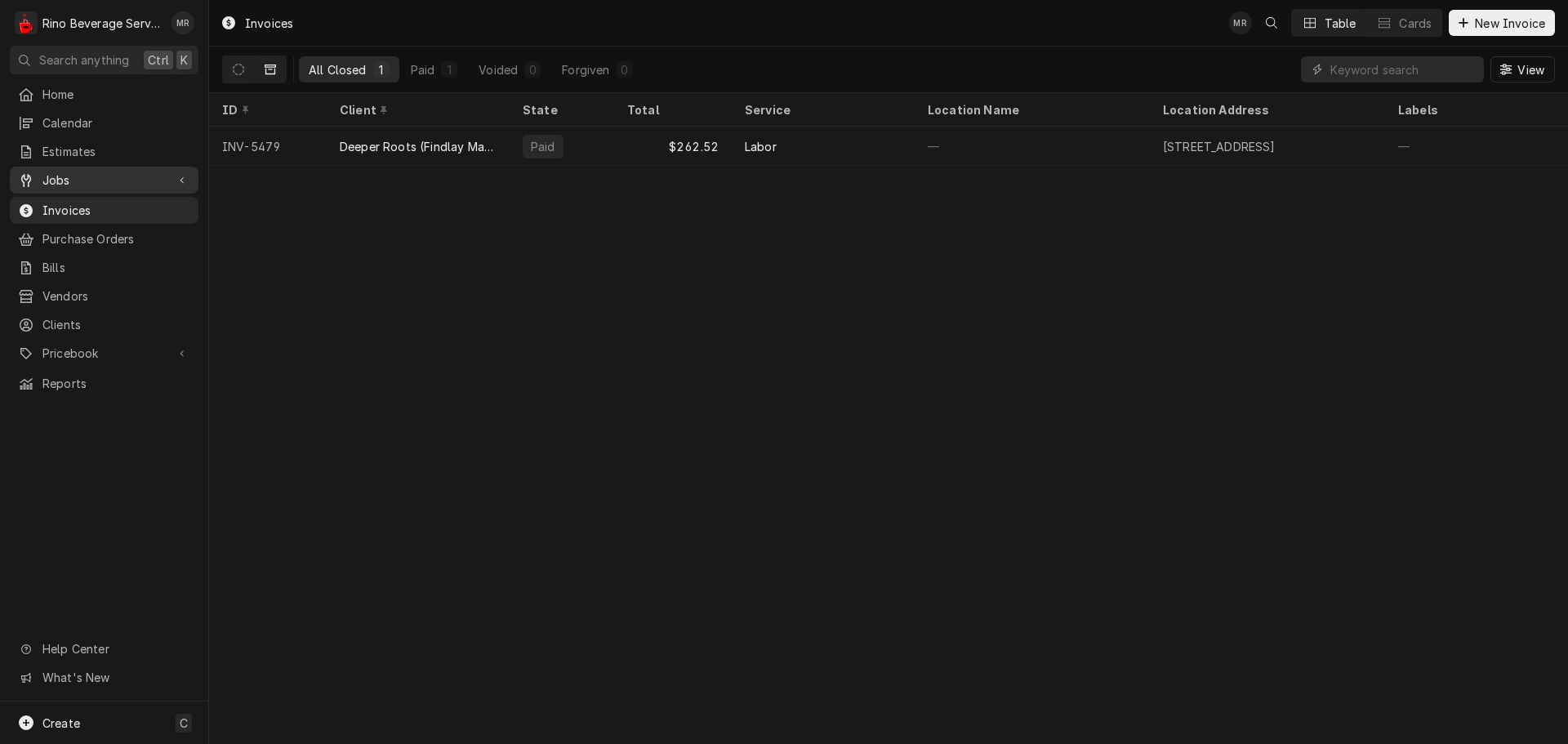
click at [71, 180] on span "Jobs" at bounding box center [104, 180] width 123 height 17
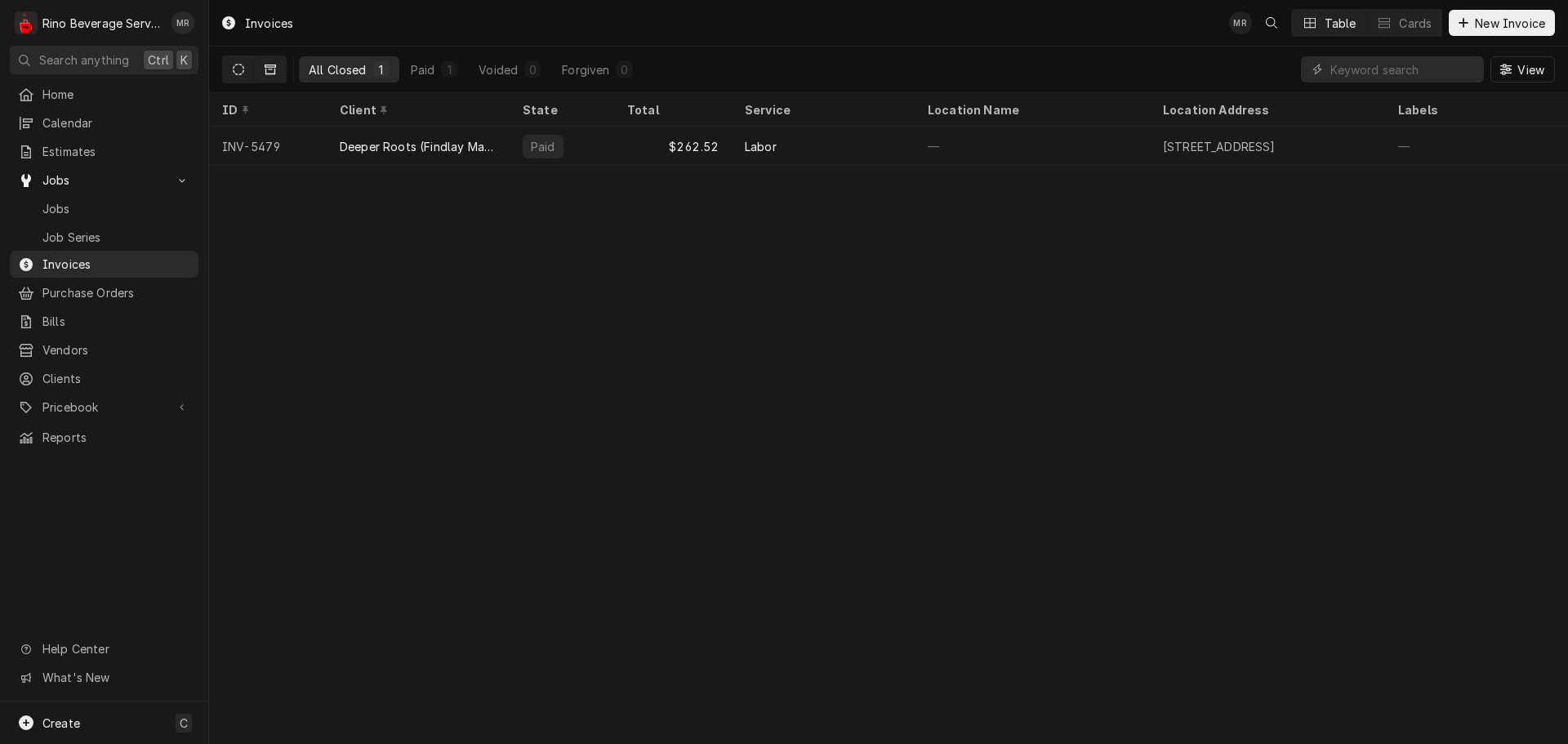
click at [249, 64] on button "Dynamic Content Wrapper" at bounding box center [238, 69] width 31 height 26
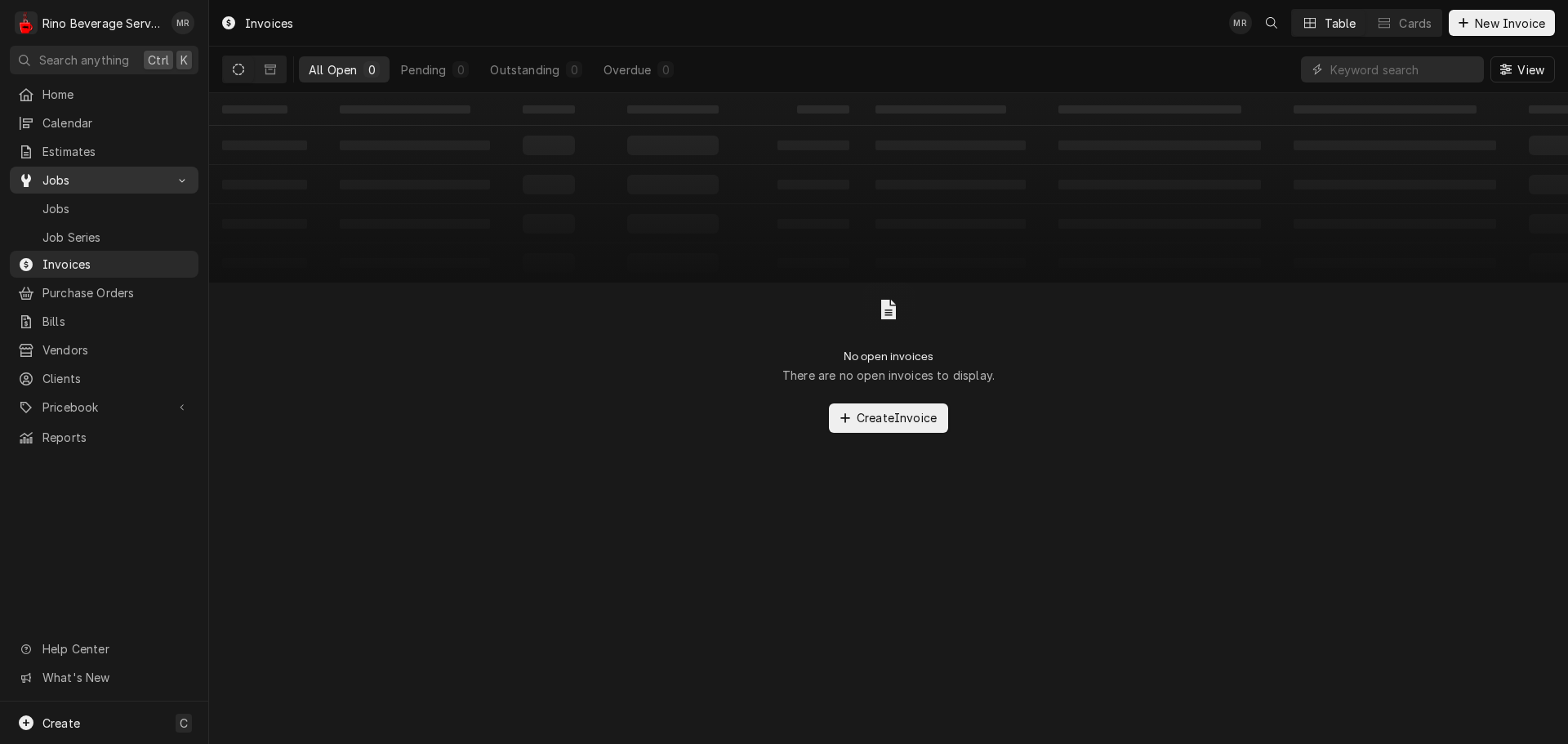
click at [70, 176] on span "Jobs" at bounding box center [104, 180] width 123 height 17
click at [66, 200] on span "Jobs" at bounding box center [116, 208] width 148 height 17
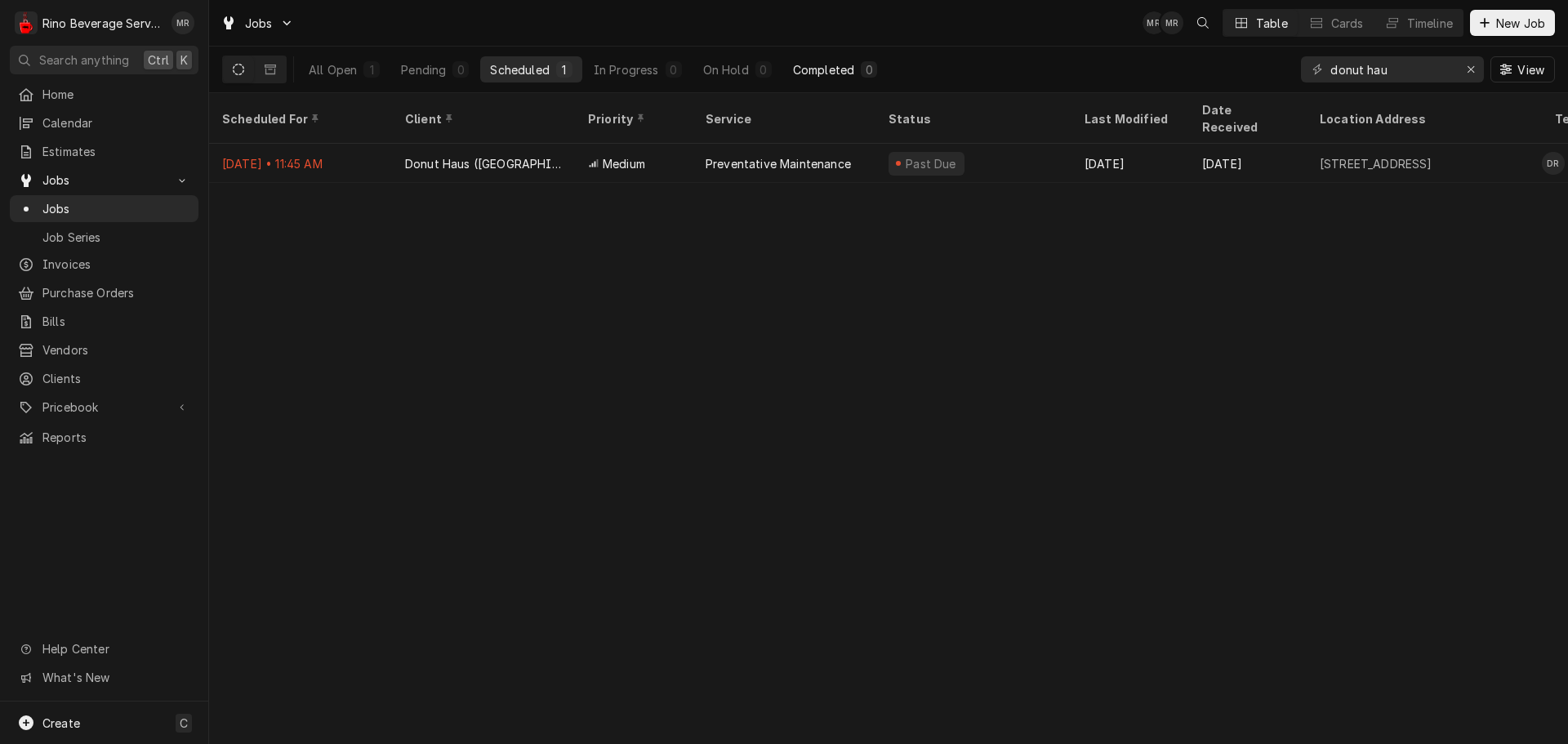
click at [841, 75] on div "Completed" at bounding box center [823, 69] width 61 height 17
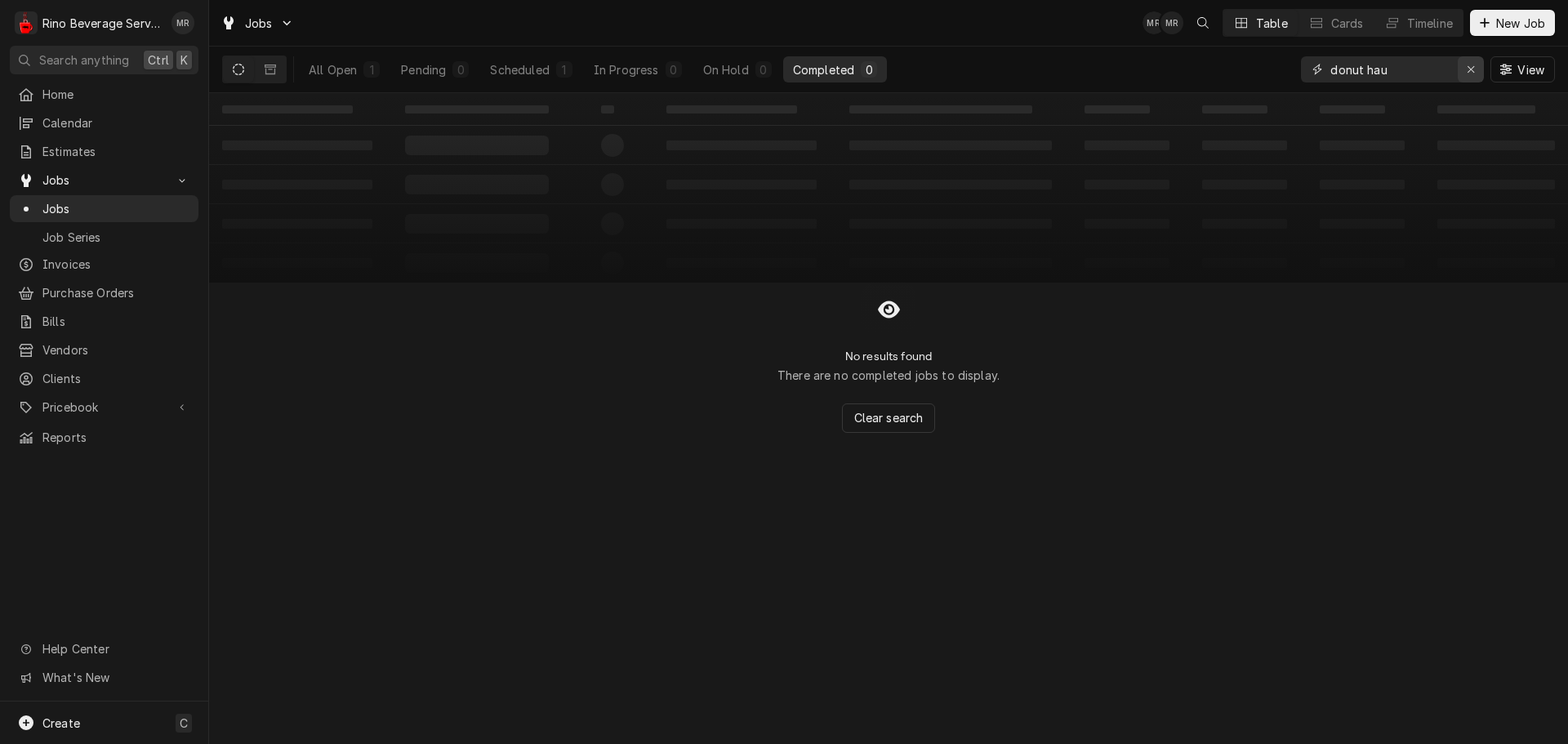
click at [1470, 69] on icon "Erase input" at bounding box center [1471, 69] width 9 height 12
